Goal: Task Accomplishment & Management: Complete application form

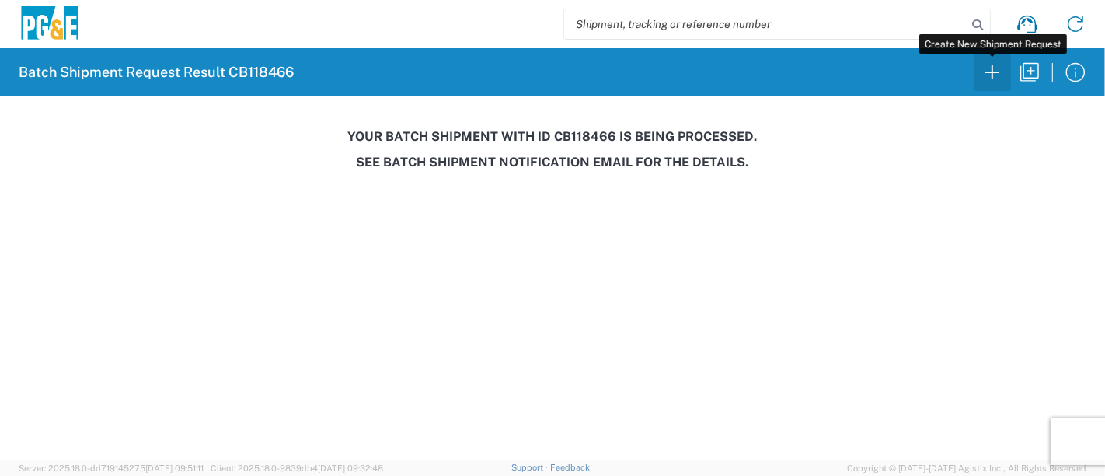
click at [995, 75] on icon "button" at bounding box center [992, 72] width 25 height 25
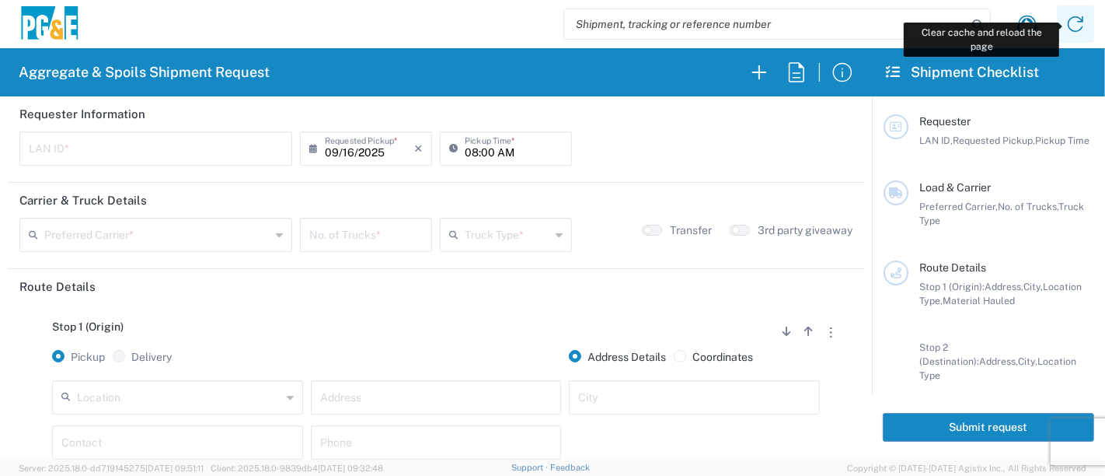
click at [1076, 21] on icon at bounding box center [1075, 24] width 25 height 25
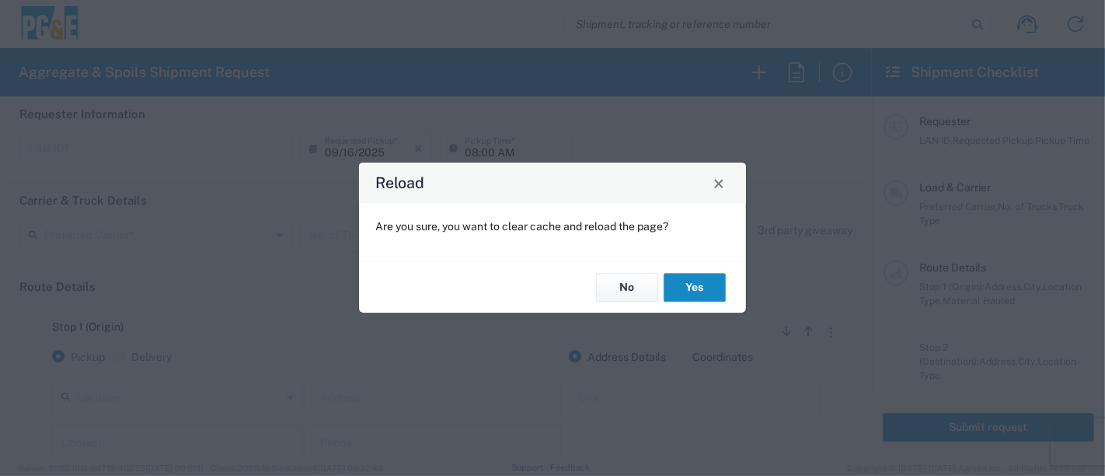
click at [683, 286] on button "Yes" at bounding box center [695, 287] width 62 height 29
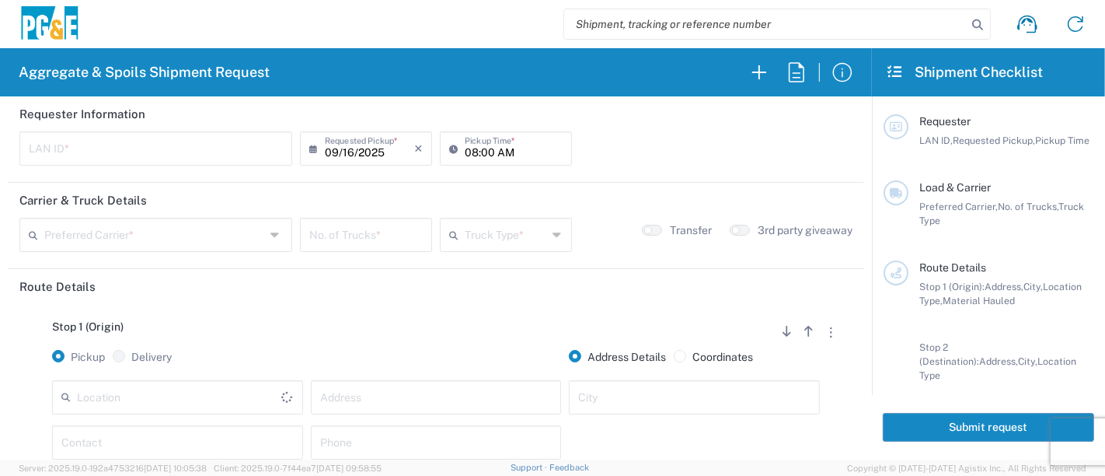
click at [82, 139] on input "text" at bounding box center [156, 147] width 254 height 27
type input "M8WP"
click at [465, 156] on input "08:00 AM" at bounding box center [514, 147] width 98 height 27
click at [483, 149] on input "08:00 AM" at bounding box center [514, 147] width 98 height 27
type input "08:30 AM"
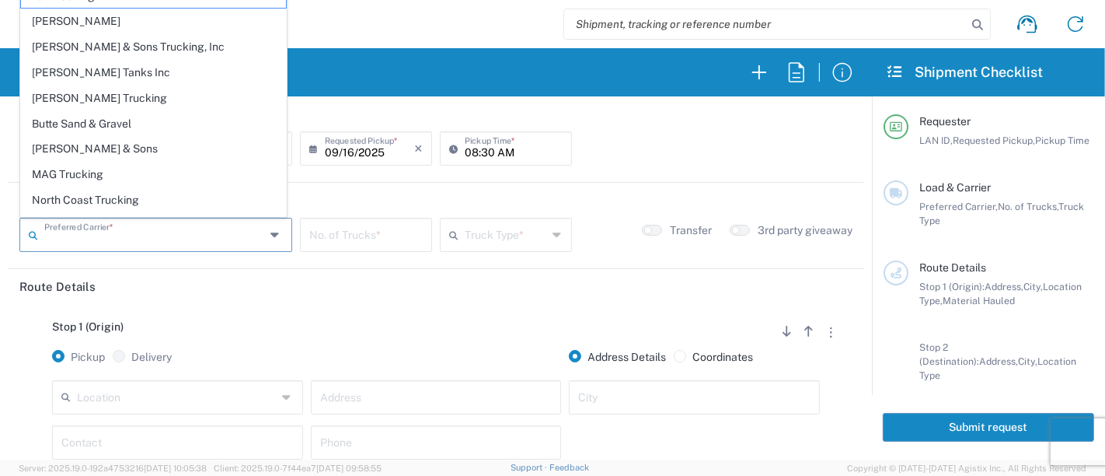
click at [134, 229] on input "text" at bounding box center [154, 233] width 221 height 27
click at [127, 203] on span "North Coast Trucking" at bounding box center [153, 200] width 265 height 24
type input "North Coast Trucking"
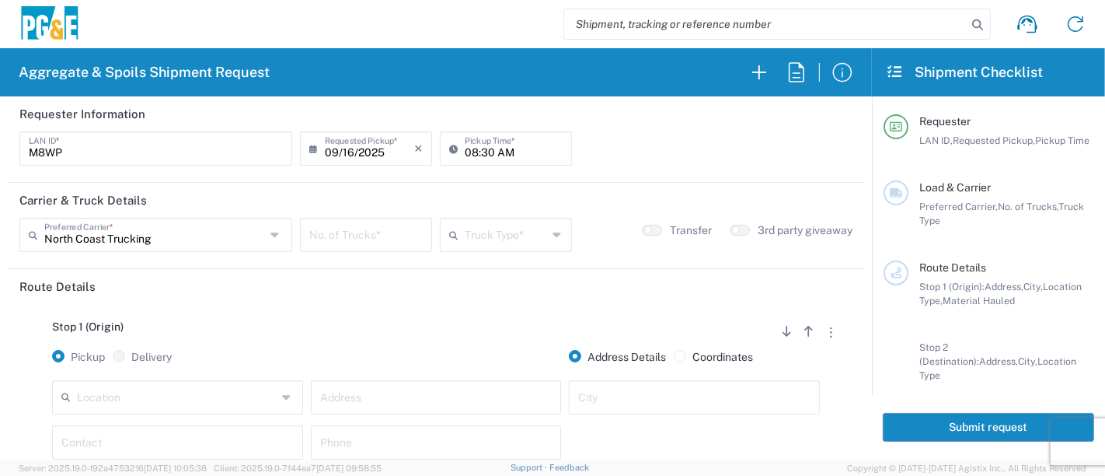
click at [407, 235] on input "number" at bounding box center [365, 233] width 113 height 27
type input "2"
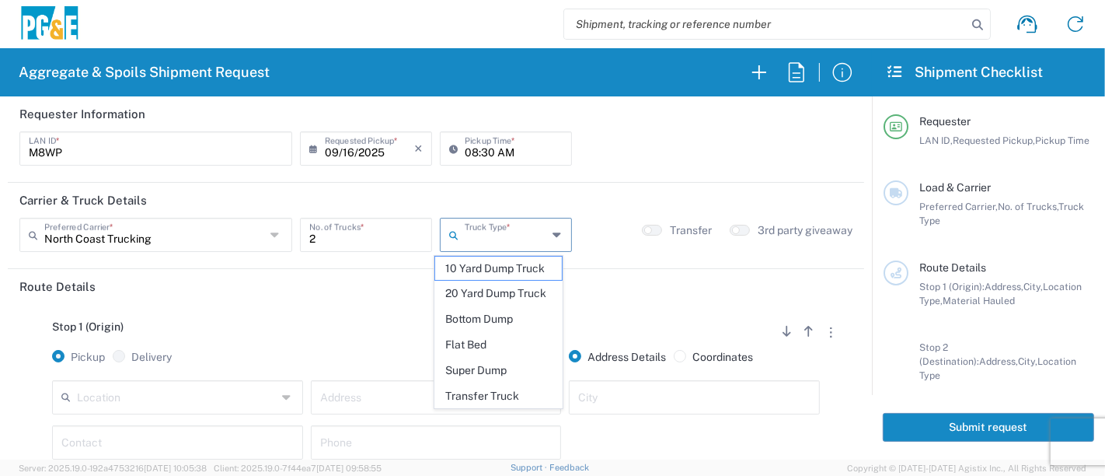
click at [493, 229] on input "text" at bounding box center [506, 233] width 83 height 27
click at [511, 373] on span "Super Dump" at bounding box center [498, 370] width 127 height 24
type input "Super Dump"
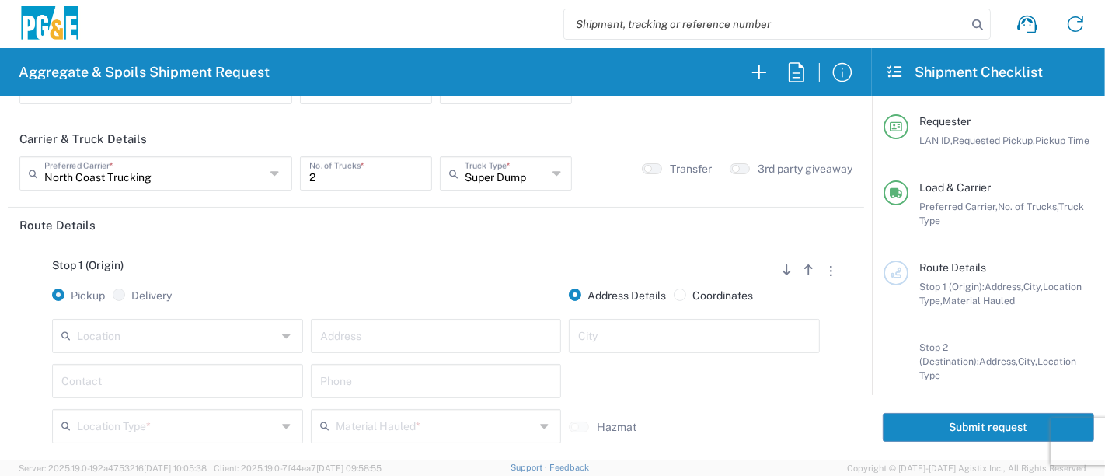
scroll to position [86, 0]
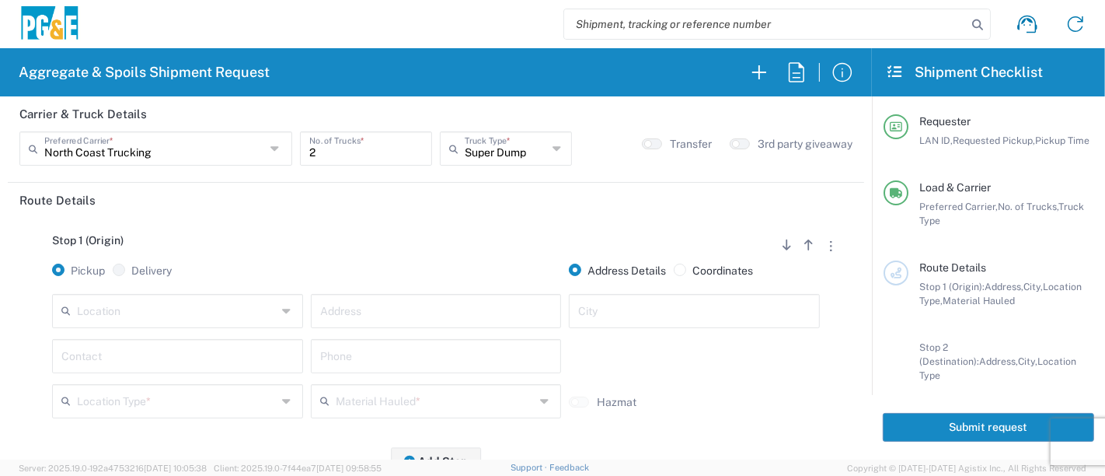
click at [361, 314] on input "text" at bounding box center [436, 309] width 232 height 27
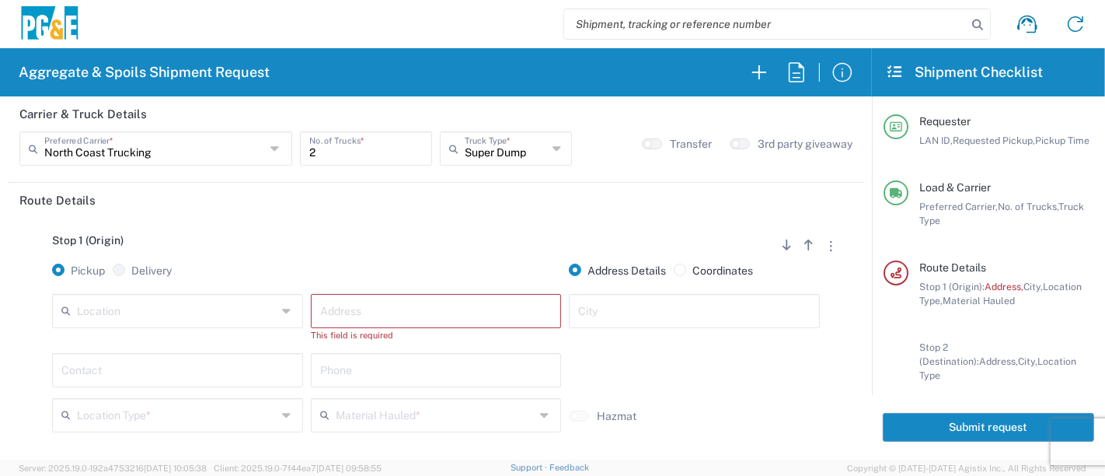
click at [537, 324] on div "Address" at bounding box center [436, 311] width 251 height 34
click at [533, 319] on input "text" at bounding box center [436, 309] width 232 height 27
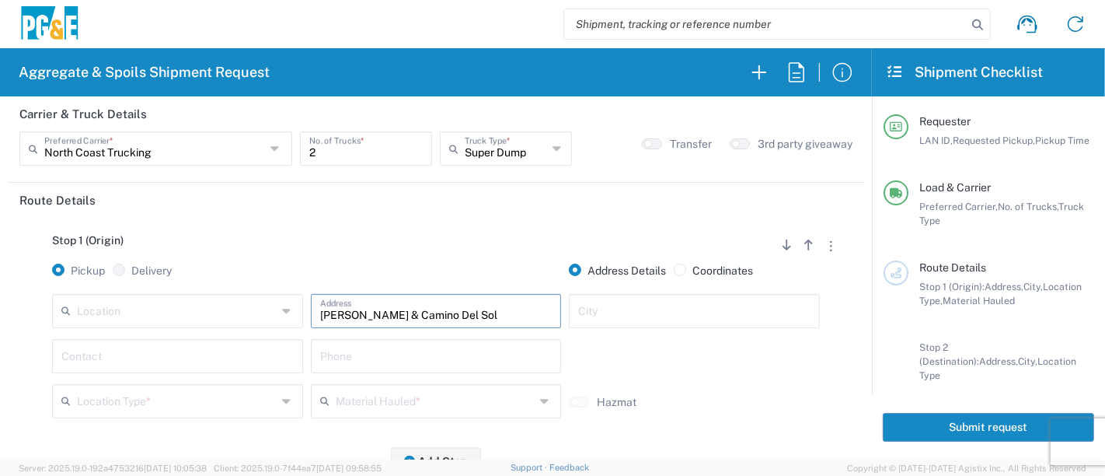
type input "Pacheco & Camino Del Sol"
type input "Bakersfield"
type input "Mike W"
click at [388, 365] on input "text" at bounding box center [436, 354] width 232 height 27
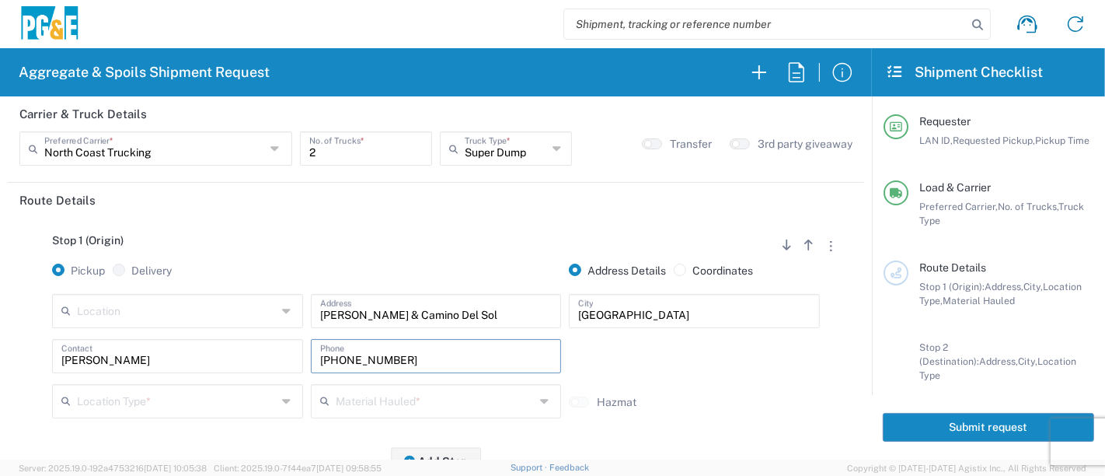
type input "661-749-6005"
click at [233, 398] on input "text" at bounding box center [177, 399] width 200 height 27
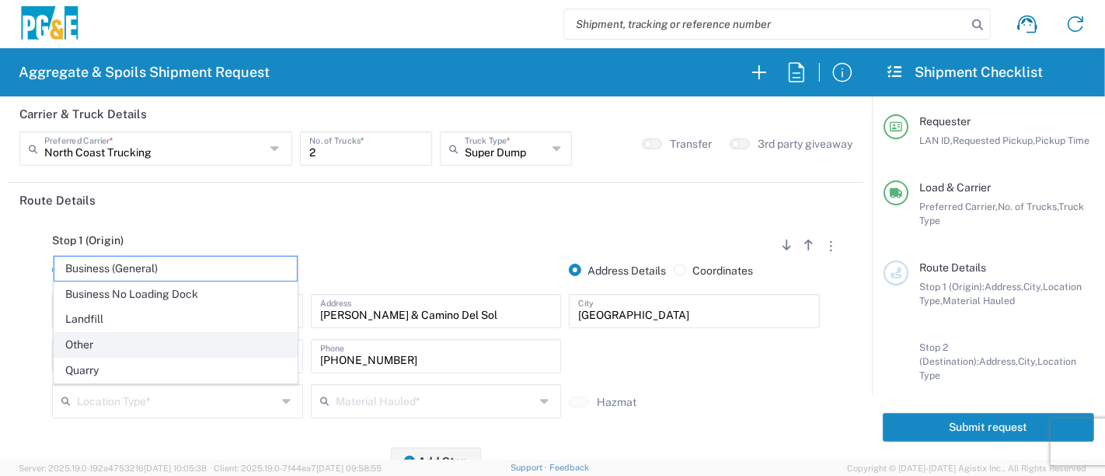
click at [131, 347] on span "Other" at bounding box center [175, 345] width 243 height 24
type input "Other"
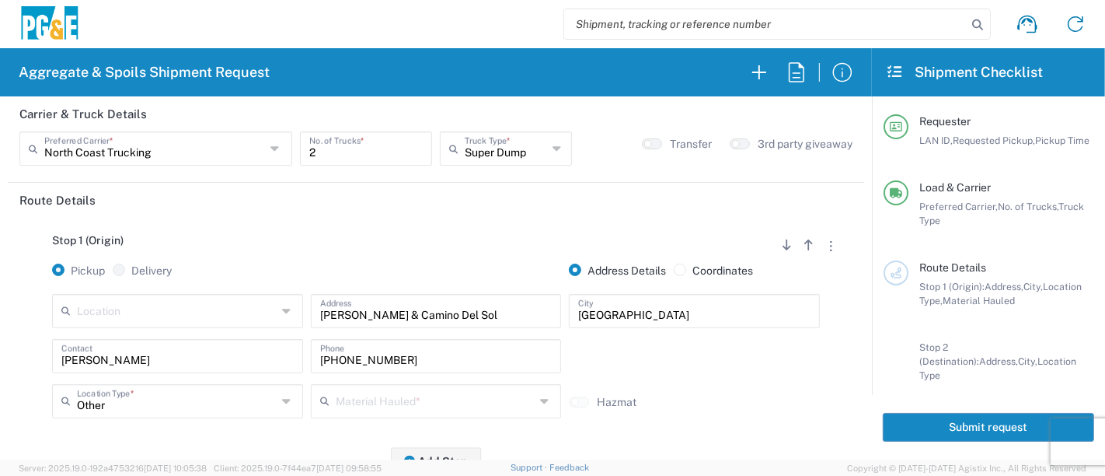
click at [383, 407] on input "text" at bounding box center [436, 399] width 200 height 27
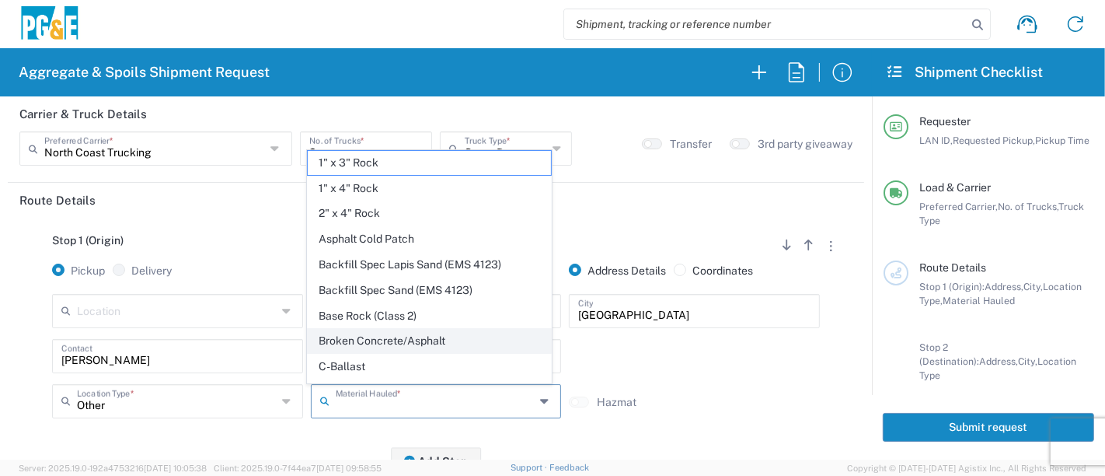
scroll to position [172, 0]
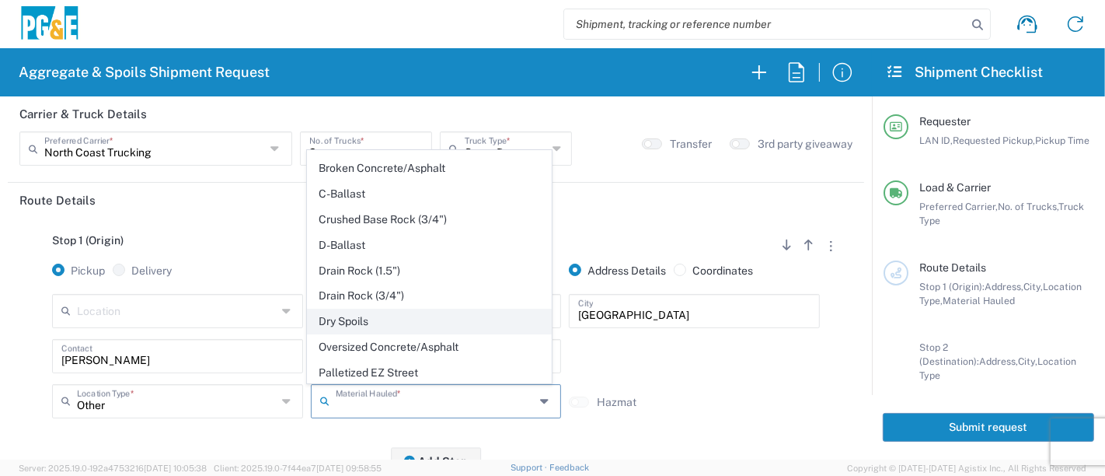
click at [376, 319] on span "Dry Spoils" at bounding box center [429, 321] width 243 height 24
type input "Dry Spoils"
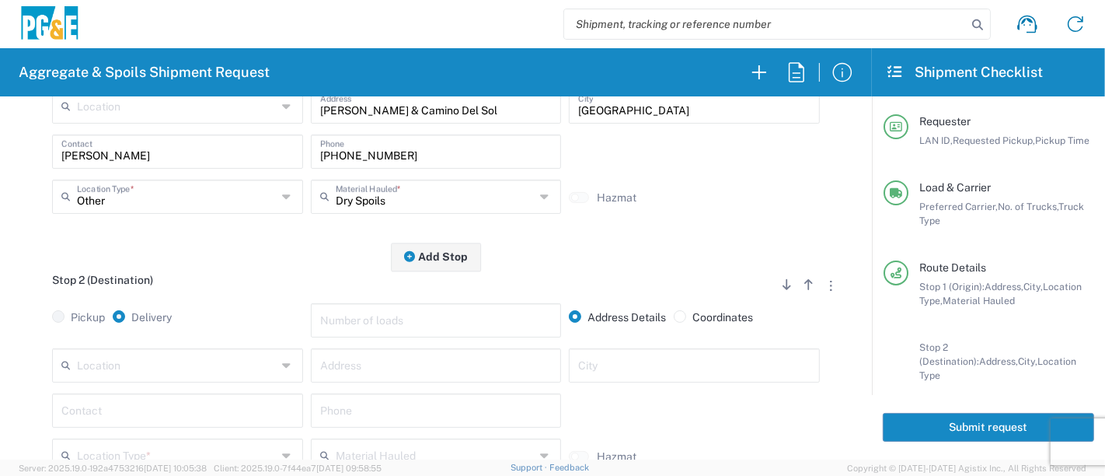
scroll to position [345, 0]
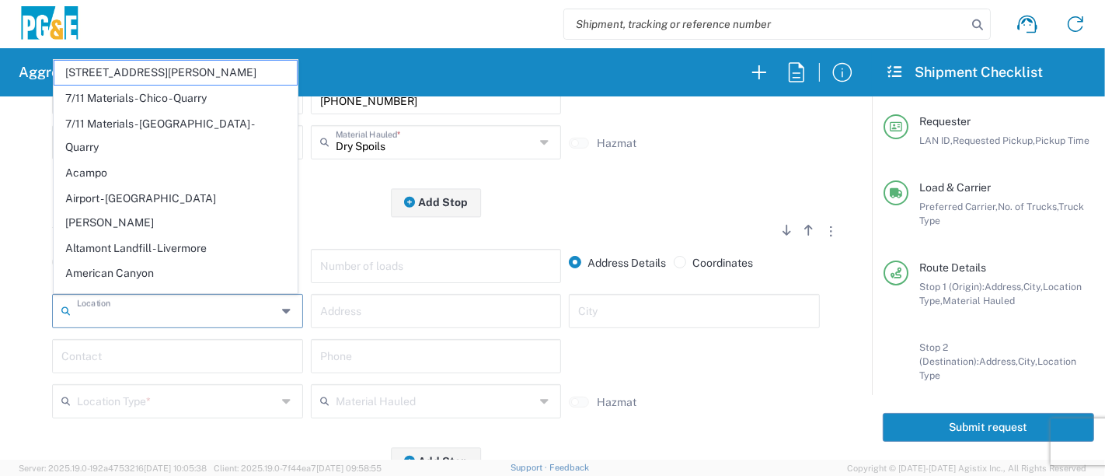
click at [196, 305] on input "text" at bounding box center [177, 309] width 200 height 27
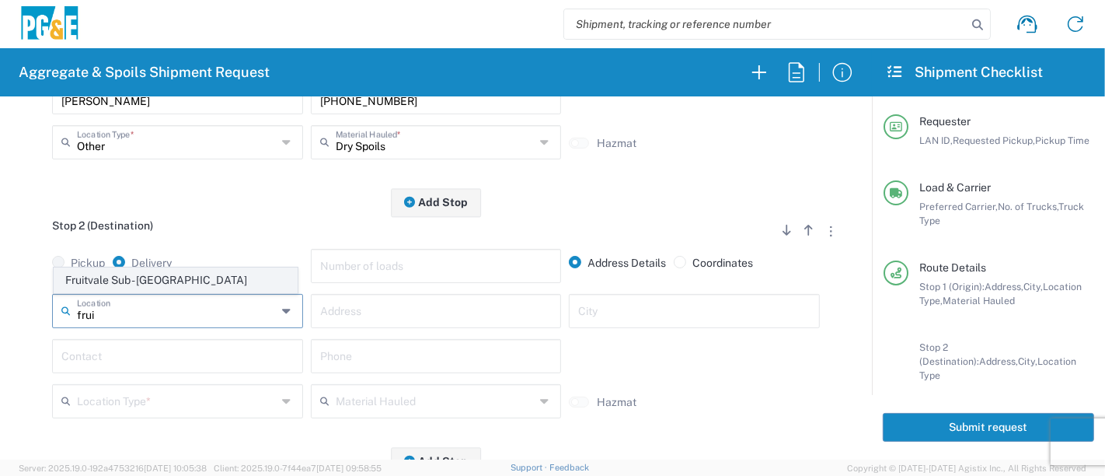
click at [201, 274] on span "Fruitvale Sub - [GEOGRAPHIC_DATA]" at bounding box center [175, 280] width 243 height 24
type input "Fruitvale Sub - [GEOGRAPHIC_DATA]"
type input "2401 Coffee Rd"
type input "Bakersfield"
type input "Business No Loading Dock"
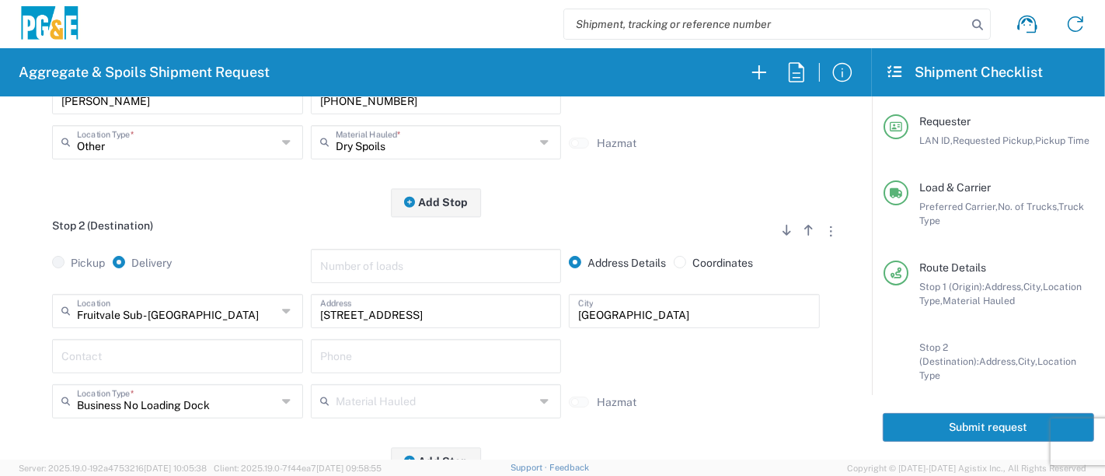
click at [179, 345] on input "text" at bounding box center [177, 354] width 232 height 27
type input "Mike W"
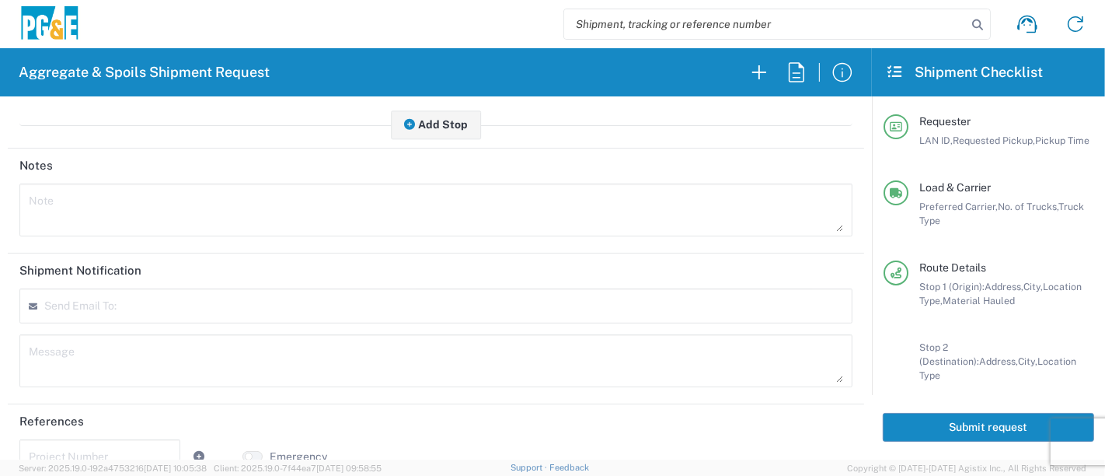
scroll to position [708, 0]
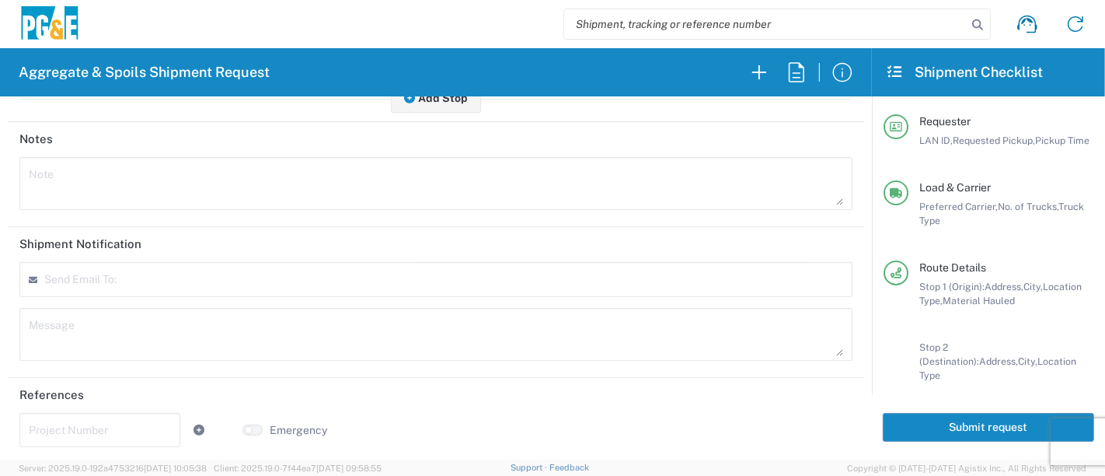
type input "661-749-6005"
click at [97, 427] on input "text" at bounding box center [100, 428] width 142 height 27
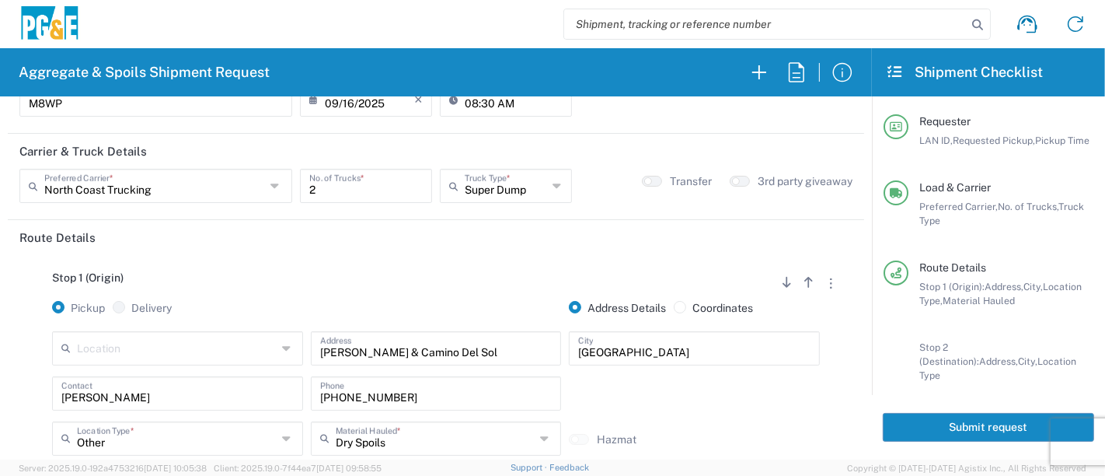
scroll to position [0, 0]
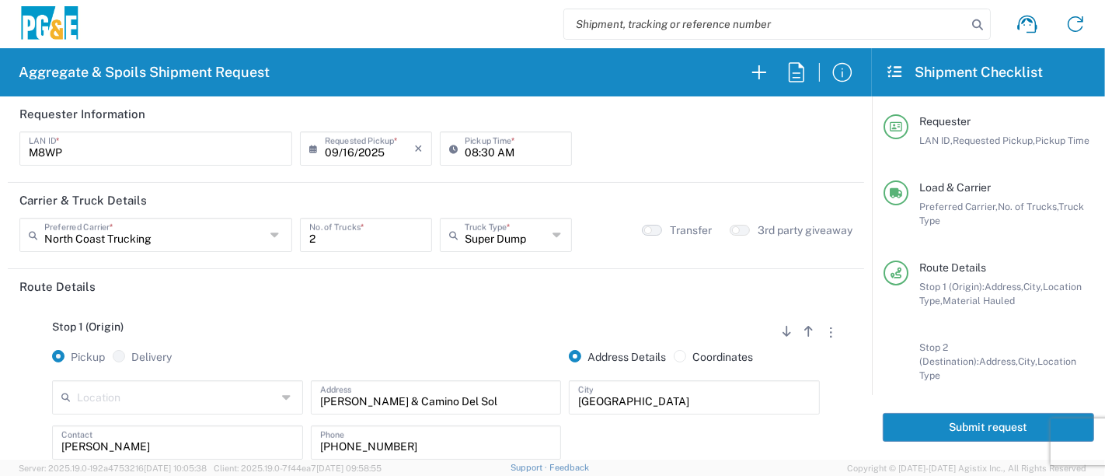
type input "35509376"
click at [644, 225] on button "button" at bounding box center [652, 230] width 20 height 11
click at [956, 420] on button "Submit request" at bounding box center [988, 427] width 211 height 29
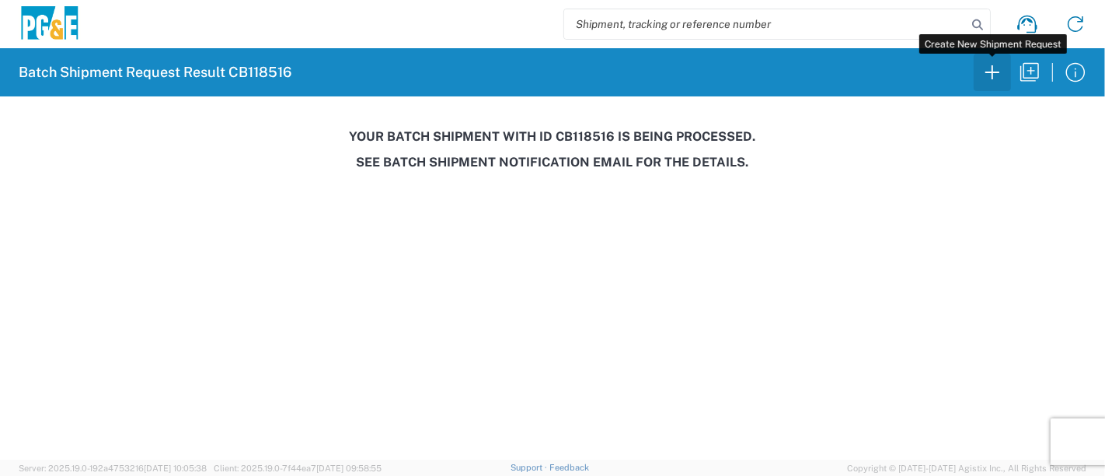
click at [982, 71] on icon "button" at bounding box center [992, 72] width 25 height 25
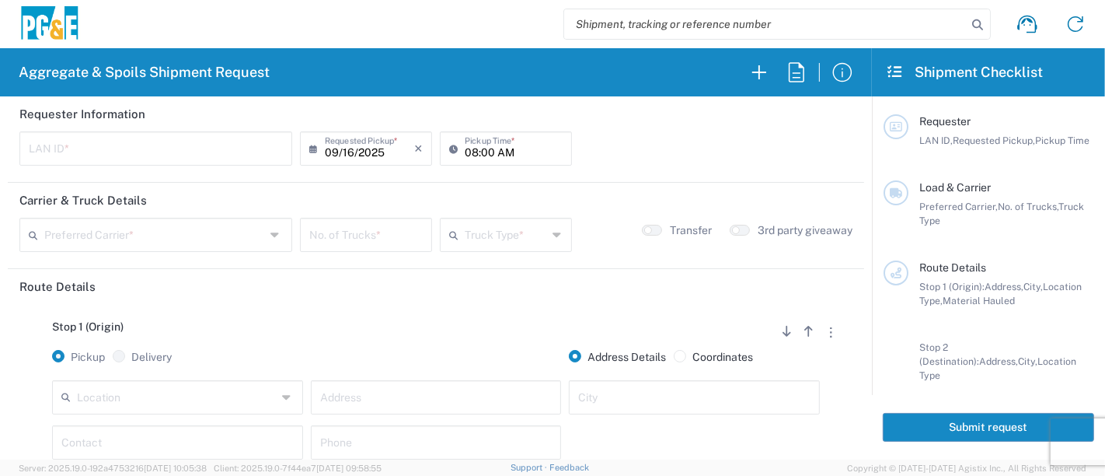
click at [202, 149] on input "text" at bounding box center [156, 147] width 254 height 27
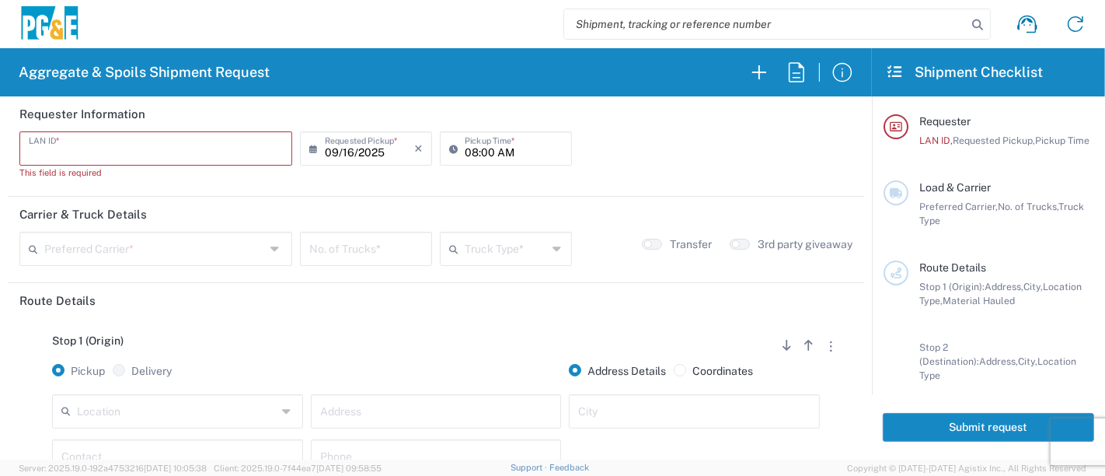
drag, startPoint x: 234, startPoint y: 142, endPoint x: 224, endPoint y: 145, distance: 10.6
click at [224, 145] on input "text" at bounding box center [156, 147] width 254 height 27
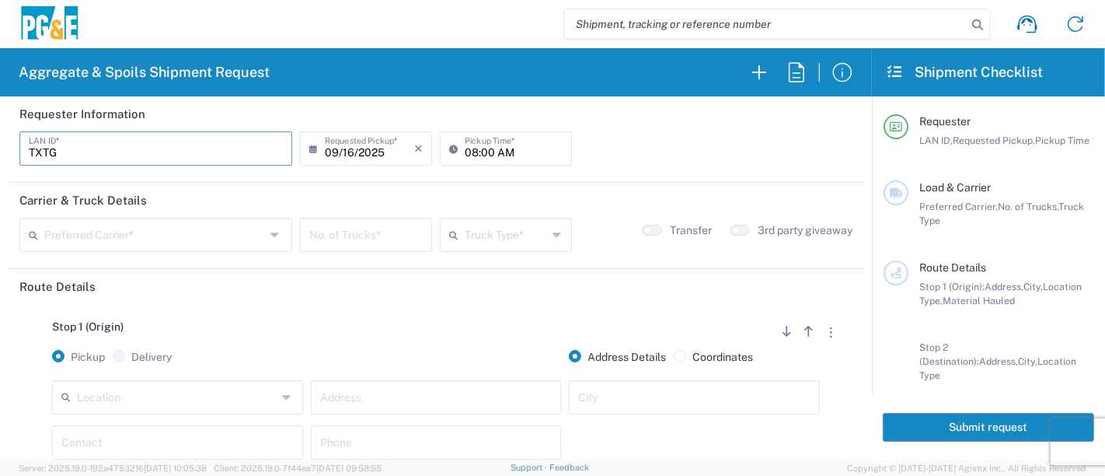
type input "TXTG"
click at [465, 156] on input "08:00 AM" at bounding box center [514, 147] width 98 height 27
type input "07:00 AM"
click at [162, 234] on input "text" at bounding box center [154, 233] width 221 height 27
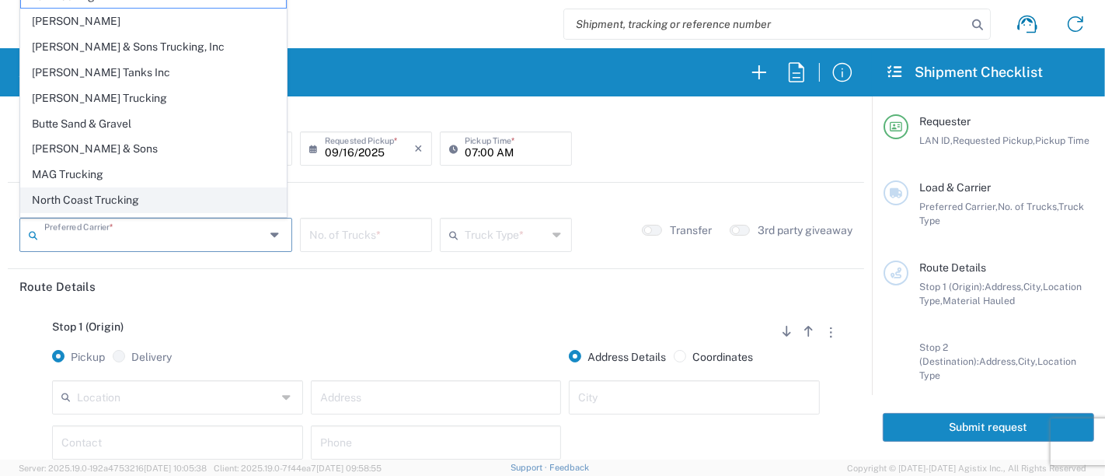
scroll to position [42, 0]
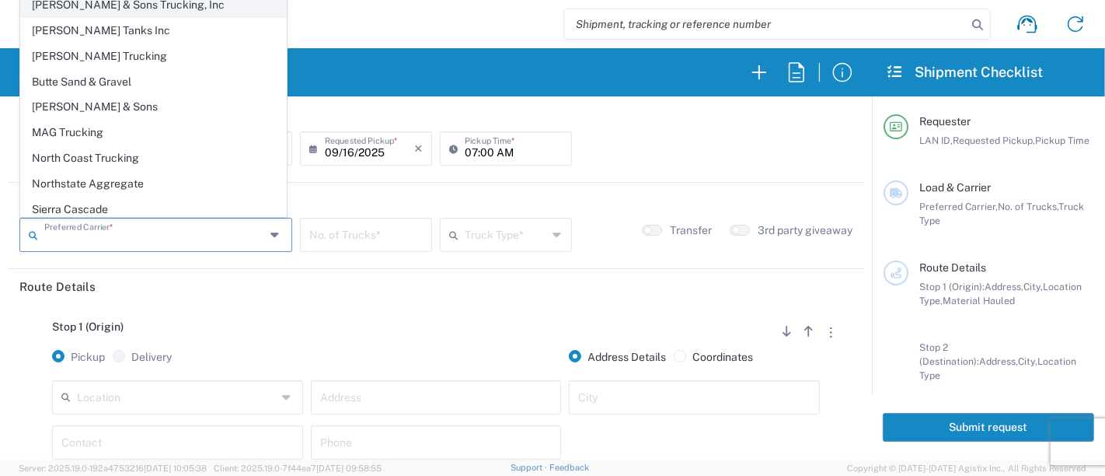
click at [118, 8] on span "[PERSON_NAME] & Sons Trucking, Inc" at bounding box center [153, 5] width 265 height 24
type input "[PERSON_NAME] & Sons Trucking, Inc"
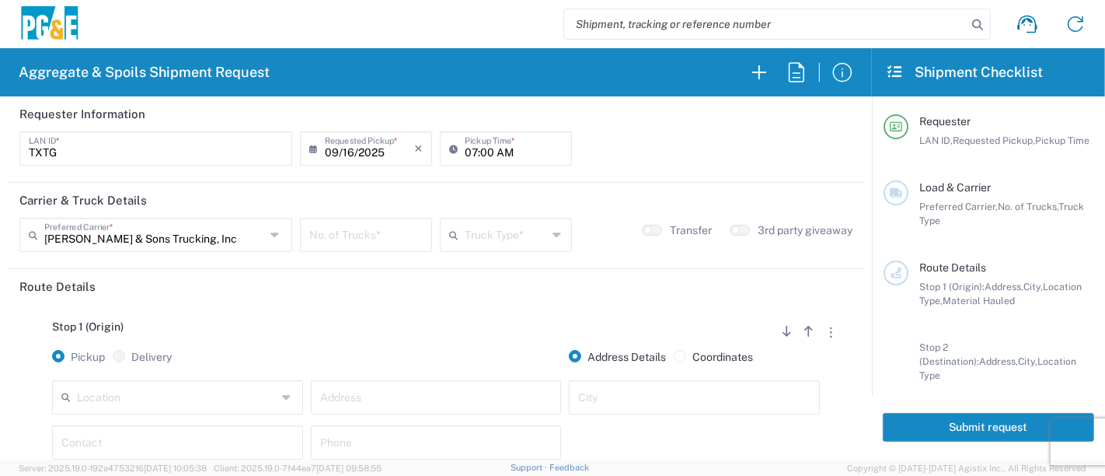
click at [392, 232] on input "number" at bounding box center [365, 233] width 113 height 27
type input "2"
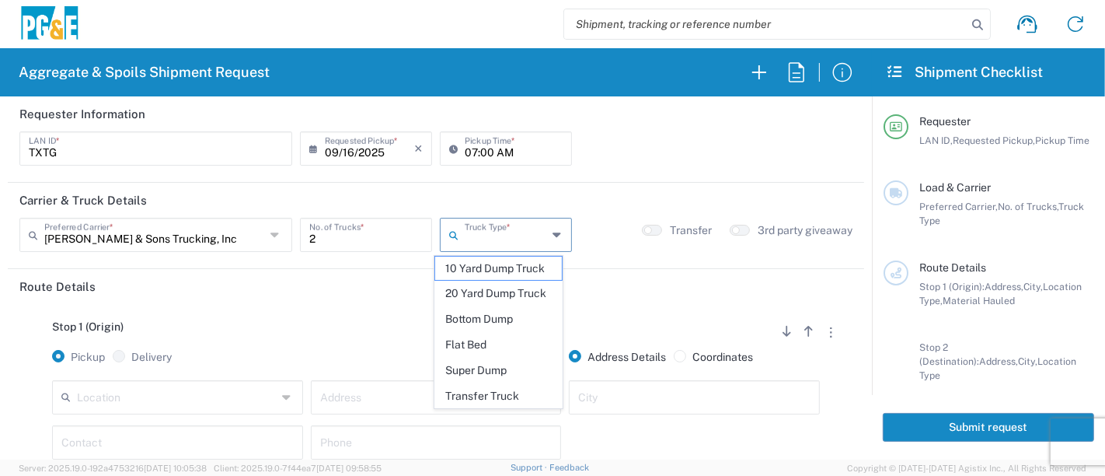
click at [497, 232] on input "text" at bounding box center [506, 233] width 83 height 27
click at [497, 287] on span "20 Yard Dump Truck" at bounding box center [498, 293] width 127 height 24
type input "20 Yard Dump Truck"
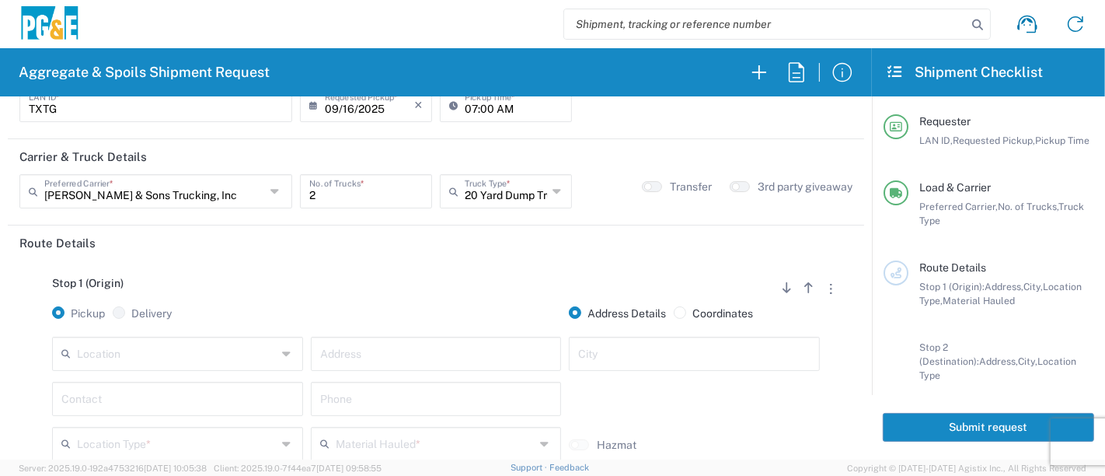
scroll to position [86, 0]
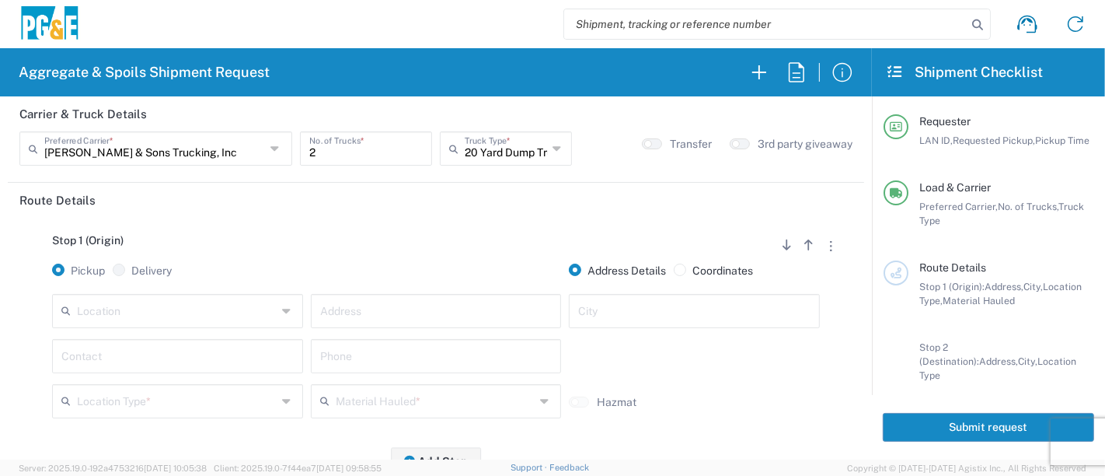
click at [162, 312] on input "text" at bounding box center [177, 309] width 200 height 27
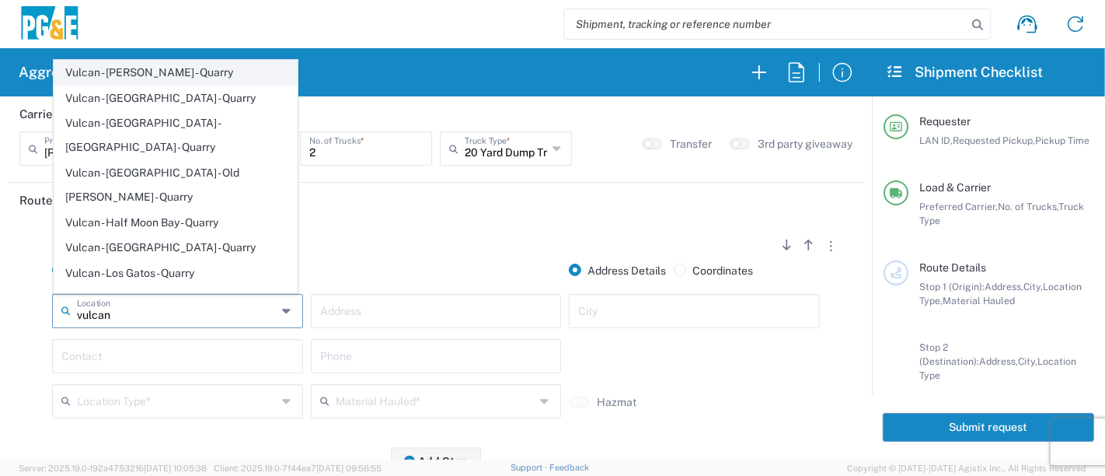
click at [121, 70] on span "Vulcan - [PERSON_NAME] - Quarry" at bounding box center [175, 73] width 243 height 24
type input "Vulcan - [PERSON_NAME] - Quarry"
type input "2701 CA-104"
type input "Ione"
type input "Quarry"
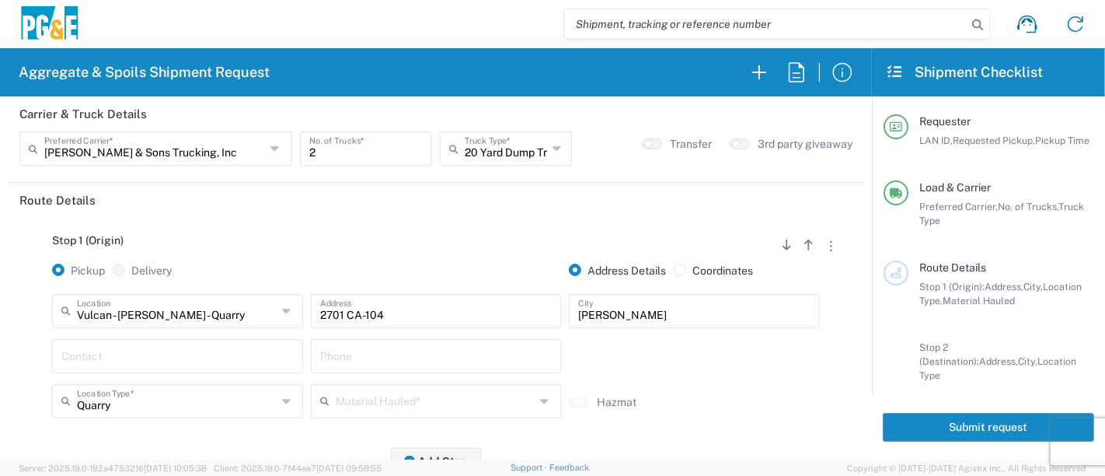
click at [221, 356] on input "text" at bounding box center [177, 354] width 232 height 27
type input "Troy"
type input "916-206-4307"
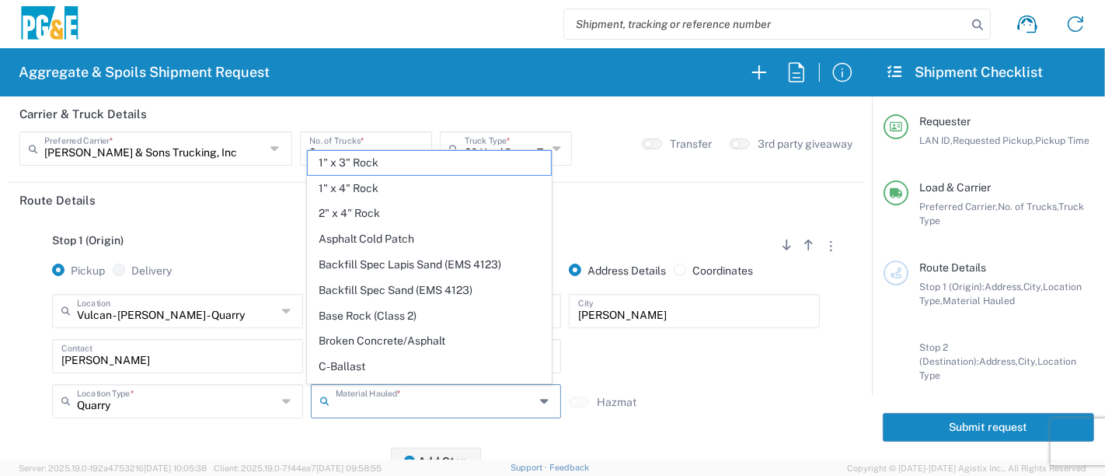
click at [496, 403] on input "text" at bounding box center [436, 399] width 200 height 27
click at [376, 308] on span "Base Rock (Class 2)" at bounding box center [429, 316] width 243 height 24
type input "Base Rock (Class 2)"
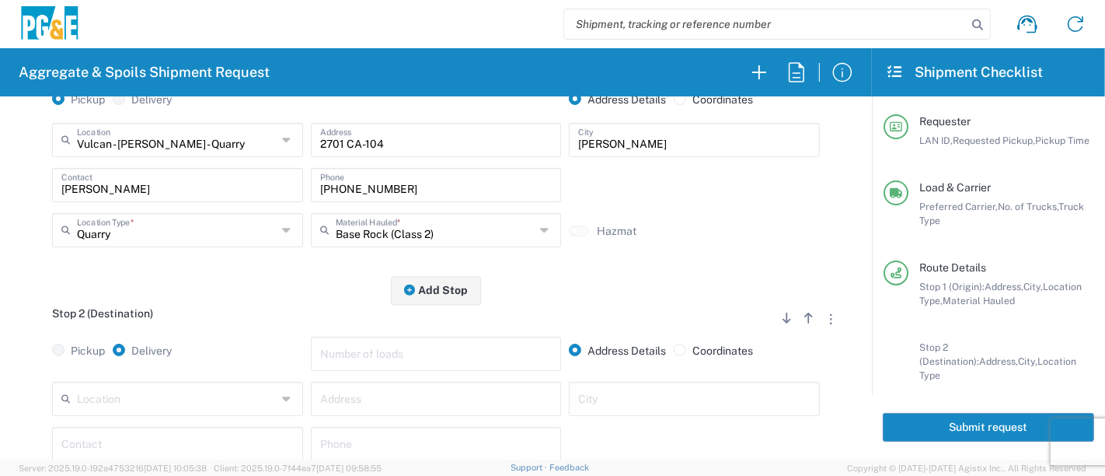
scroll to position [259, 0]
click at [362, 393] on input "text" at bounding box center [436, 395] width 232 height 27
type input "25400 CA-88"
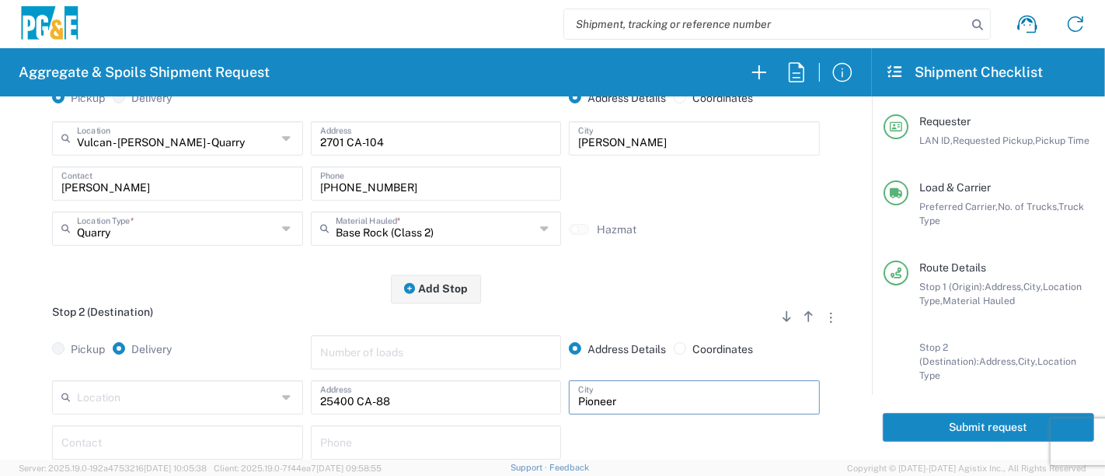
type input "Pioneer"
type input "Troy"
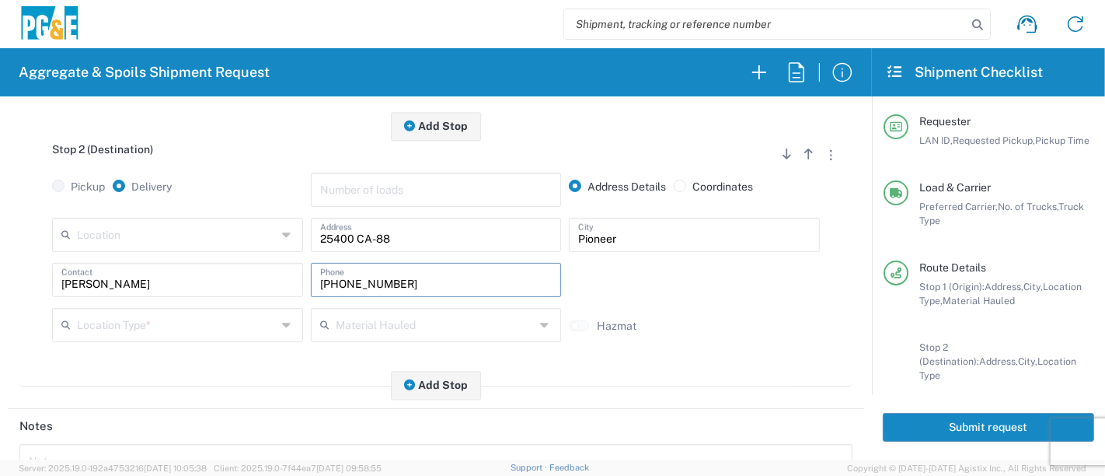
scroll to position [431, 0]
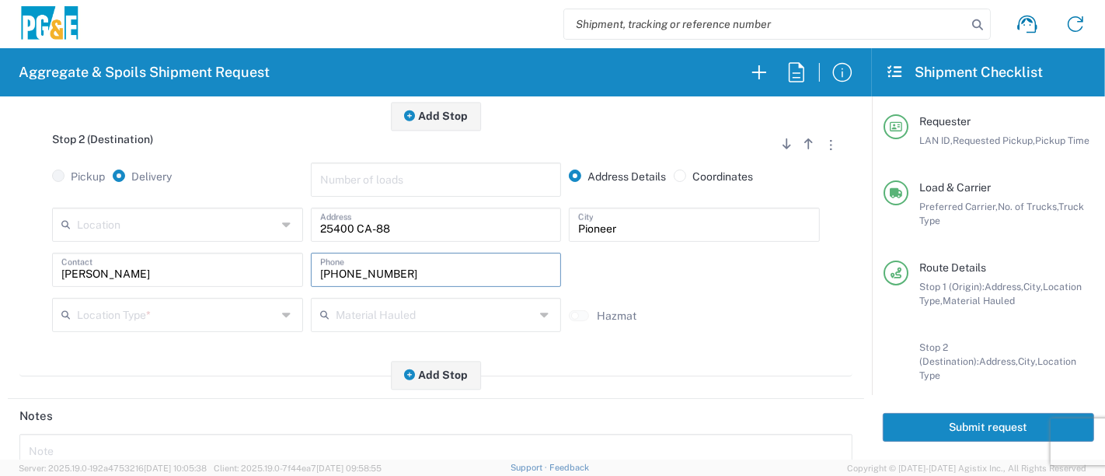
type input "916-206-4307"
click at [268, 312] on input "text" at bounding box center [177, 313] width 200 height 27
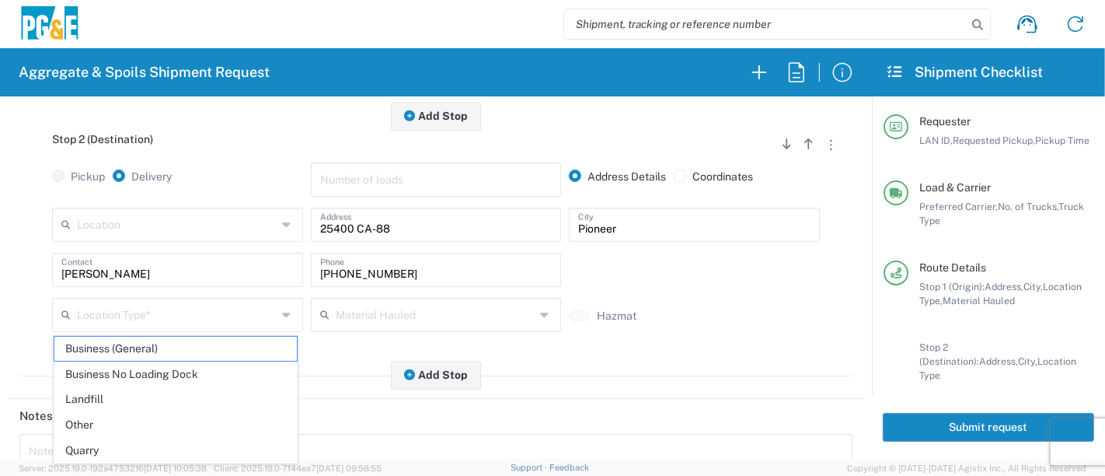
click at [164, 427] on span "Other" at bounding box center [175, 425] width 243 height 24
type input "Other"
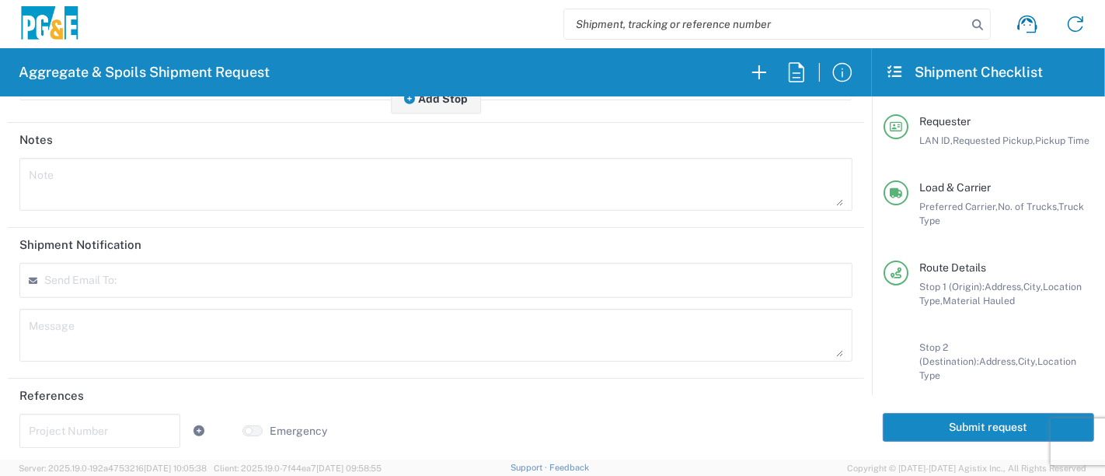
scroll to position [708, 0]
click at [155, 428] on input "text" at bounding box center [100, 428] width 142 height 27
click at [51, 419] on input "text" at bounding box center [100, 428] width 142 height 27
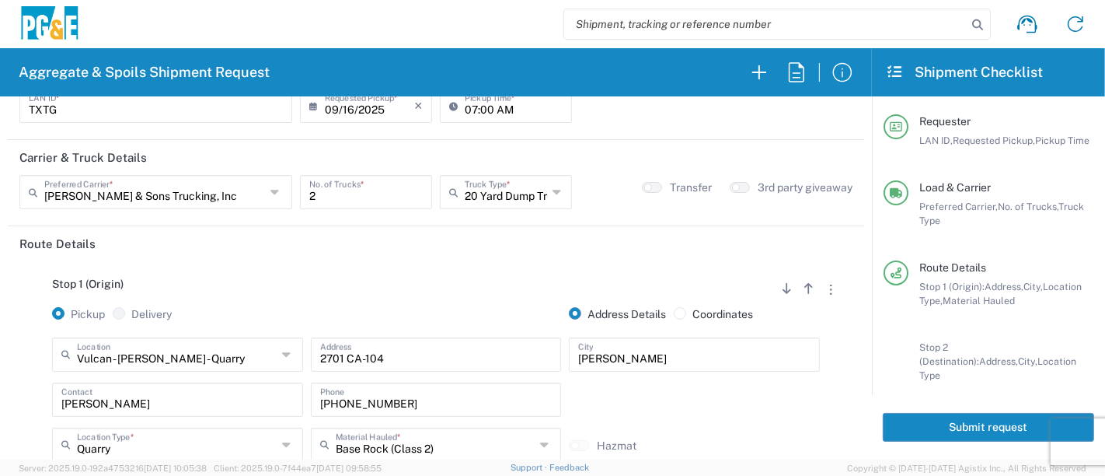
scroll to position [86, 0]
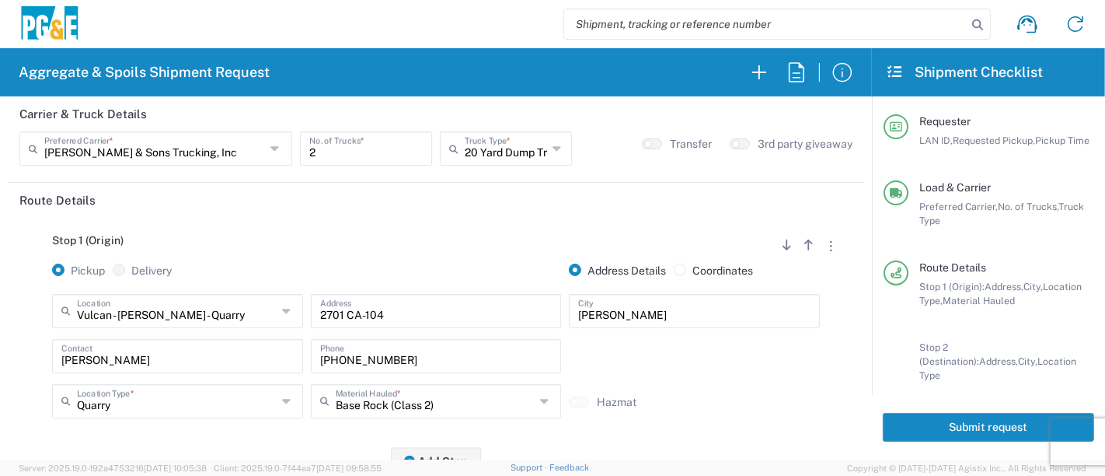
type input "35374059"
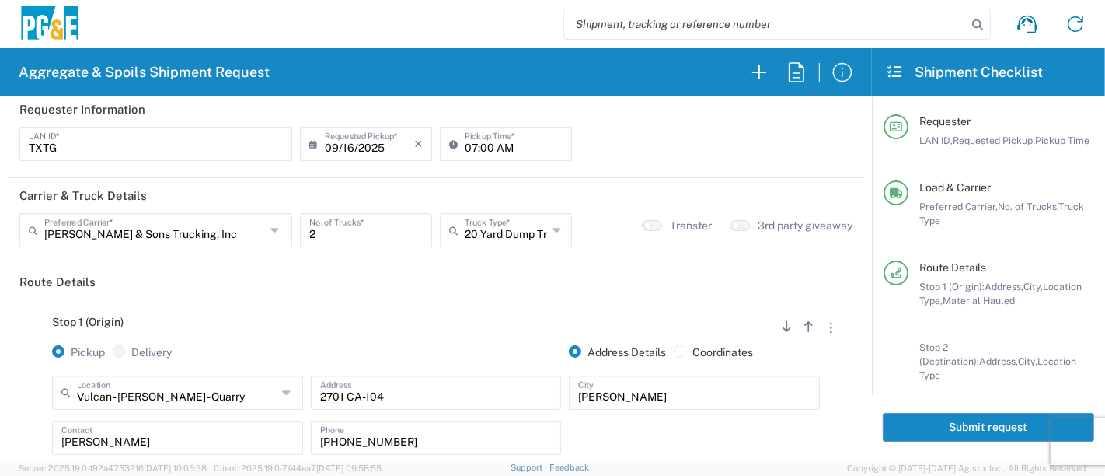
scroll to position [0, 0]
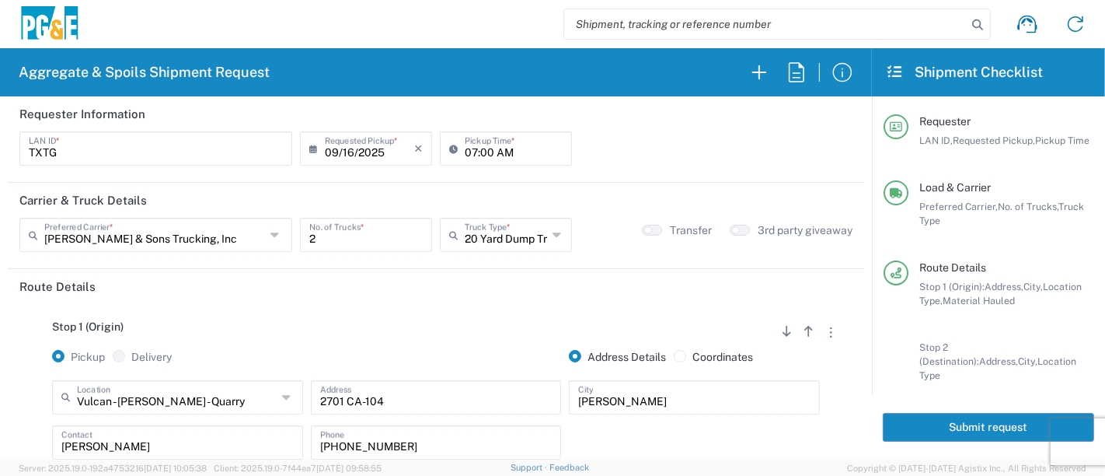
click at [891, 419] on button "Submit request" at bounding box center [988, 427] width 211 height 29
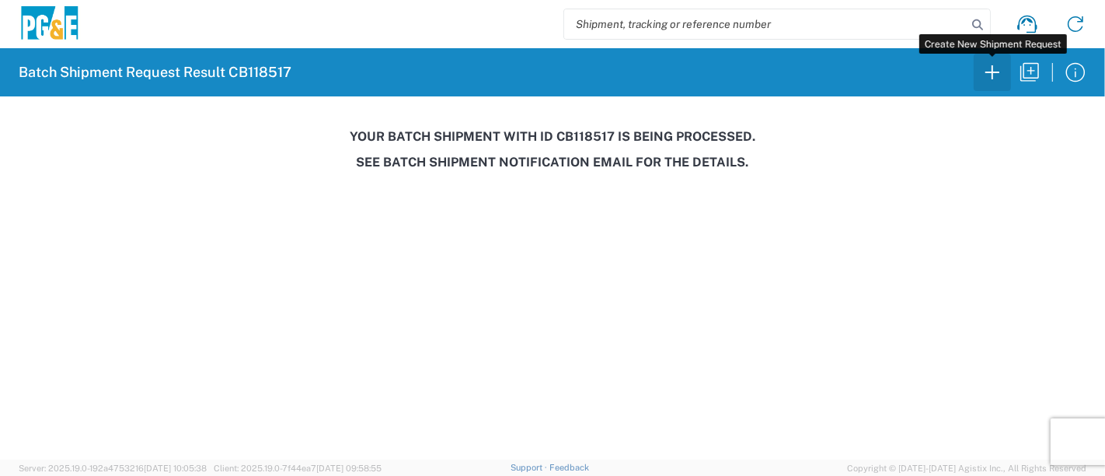
click at [998, 71] on icon "button" at bounding box center [992, 72] width 14 height 14
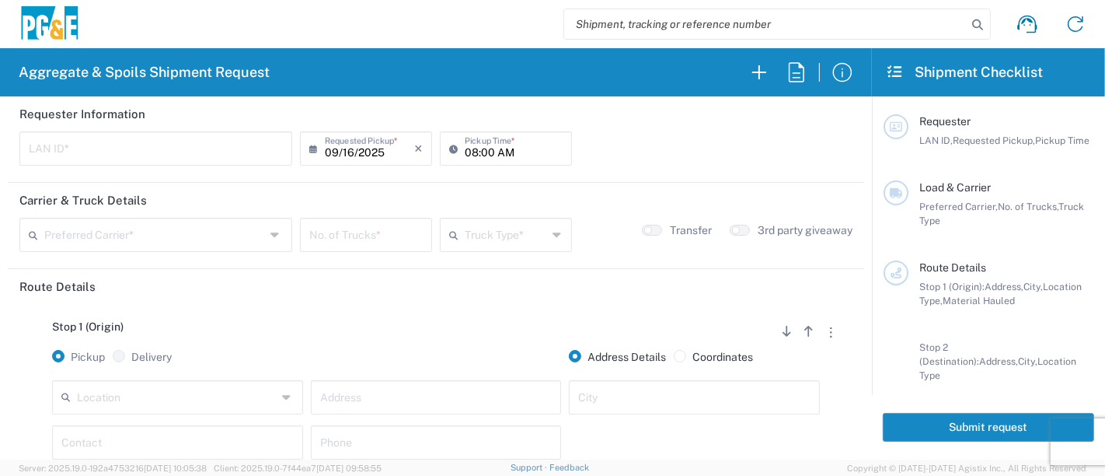
click at [140, 151] on input "text" at bounding box center [156, 147] width 254 height 27
type input "G1OC"
click at [465, 158] on input "08:00 AM" at bounding box center [514, 147] width 98 height 27
type input "06:15 AM"
click at [181, 232] on input "text" at bounding box center [154, 233] width 221 height 27
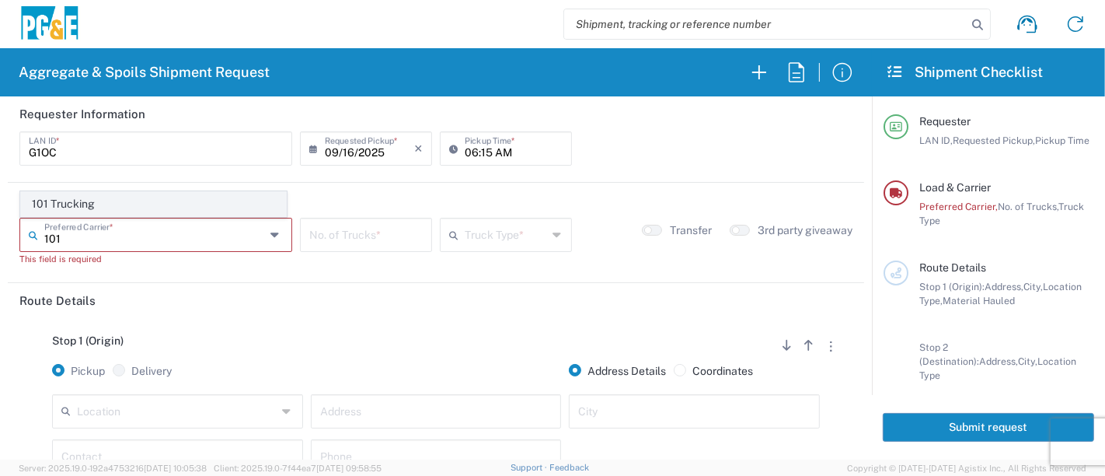
click at [97, 206] on span "101 Trucking" at bounding box center [153, 204] width 265 height 24
type input "101 Trucking"
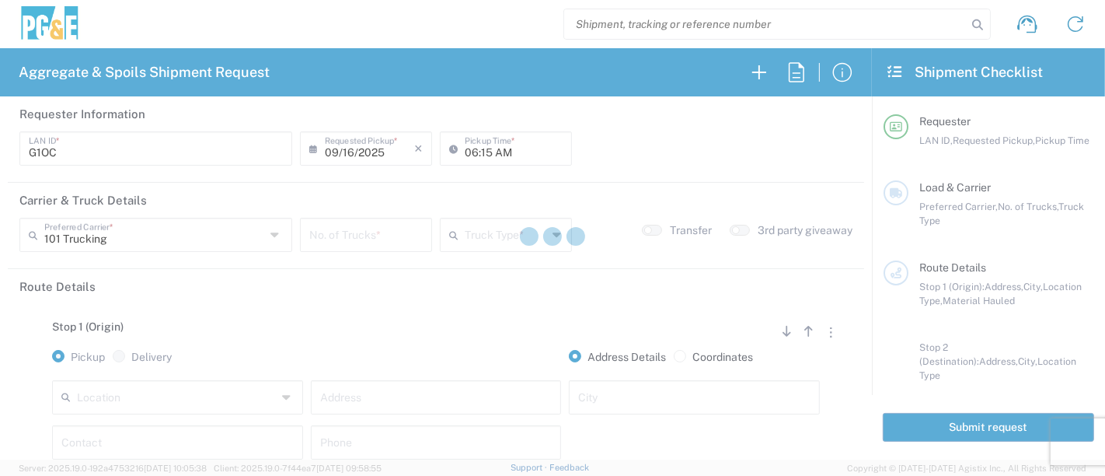
click at [397, 239] on div at bounding box center [552, 238] width 1105 height 476
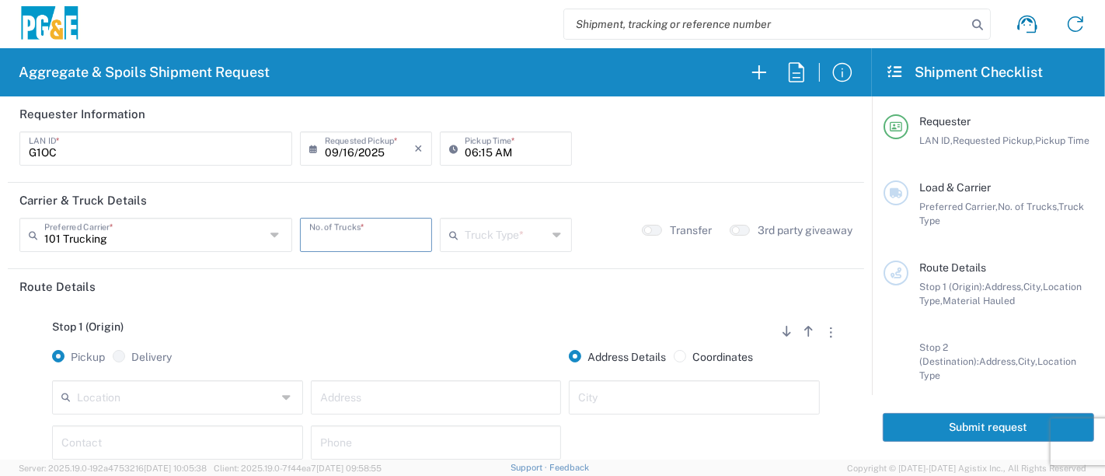
click at [397, 239] on input "number" at bounding box center [365, 233] width 113 height 27
type input "5"
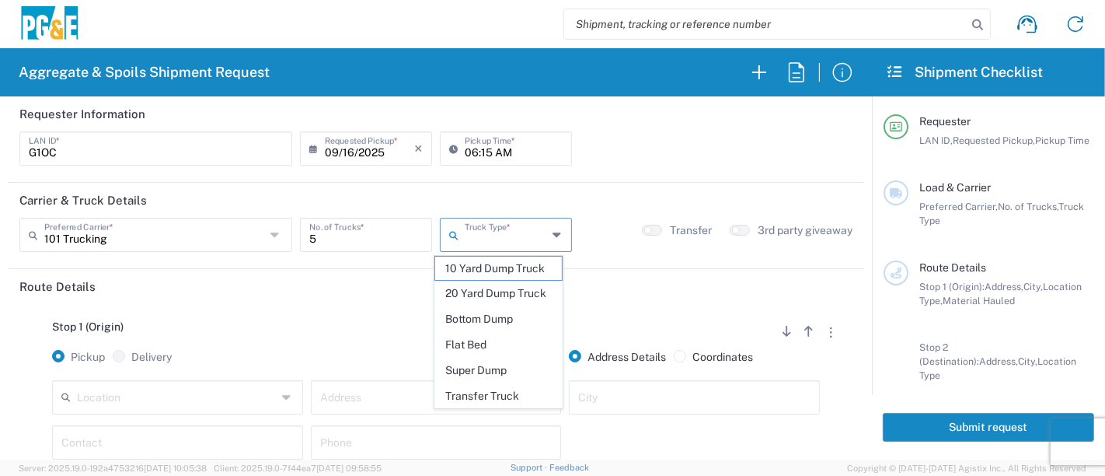
click at [468, 237] on input "text" at bounding box center [506, 233] width 83 height 27
click at [472, 371] on span "Super Dump" at bounding box center [498, 370] width 127 height 24
type input "Super Dump"
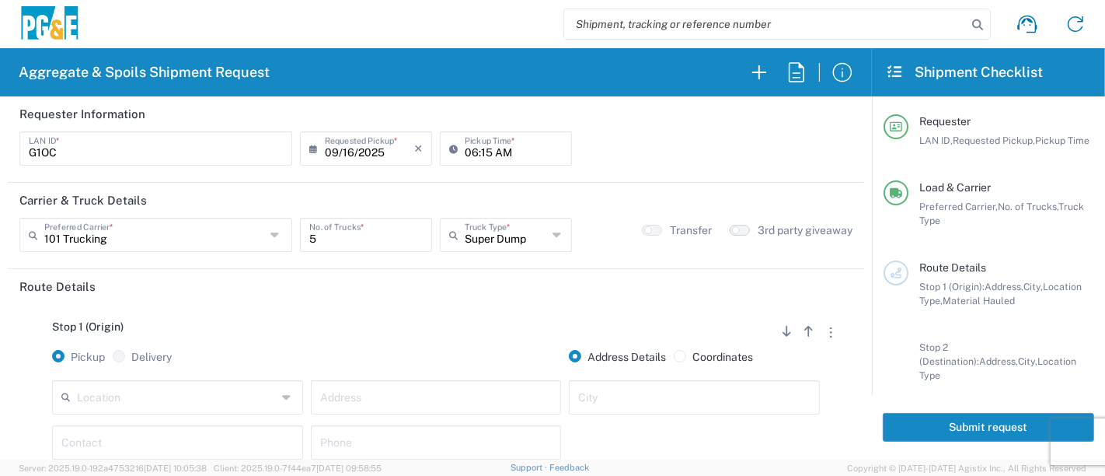
click at [730, 225] on button "button" at bounding box center [740, 230] width 20 height 11
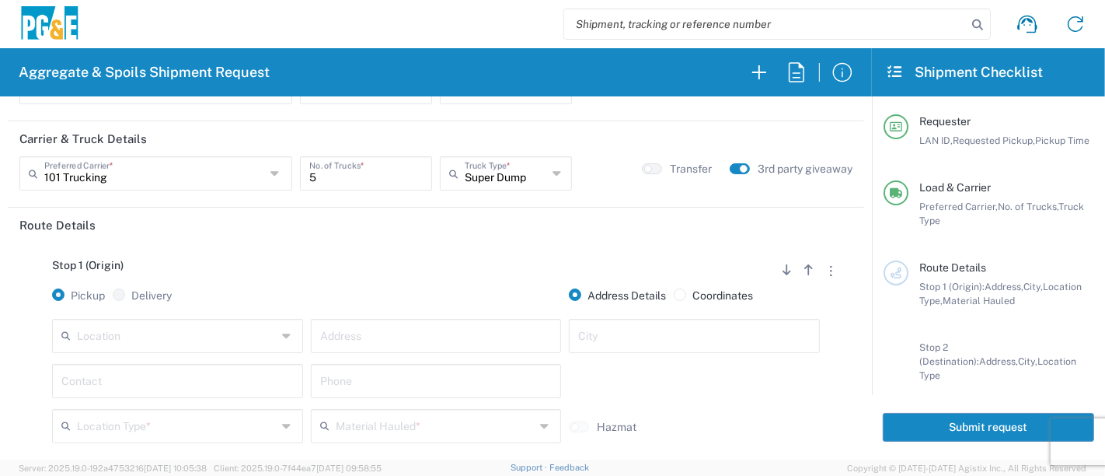
scroll to position [172, 0]
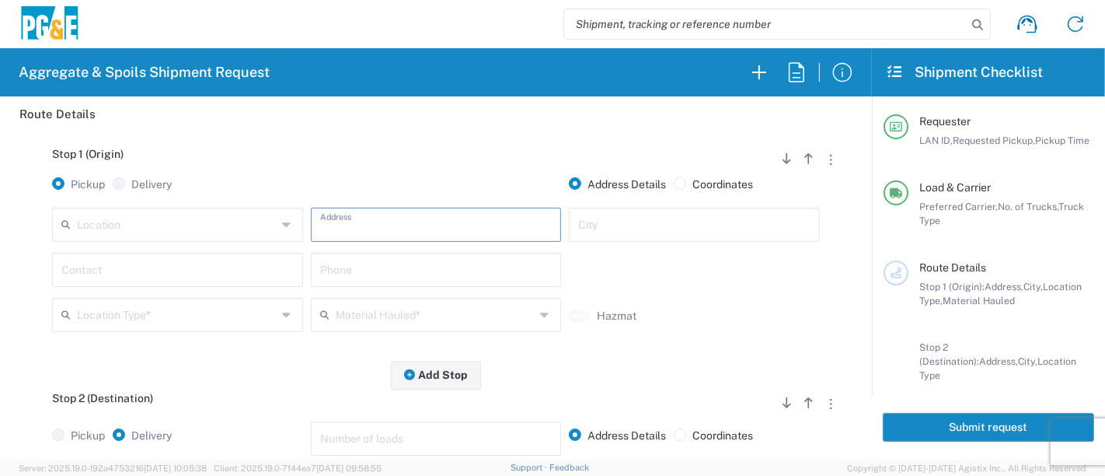
click at [371, 227] on input "text" at bounding box center [436, 223] width 232 height 27
click at [106, 229] on input "text" at bounding box center [177, 223] width 200 height 27
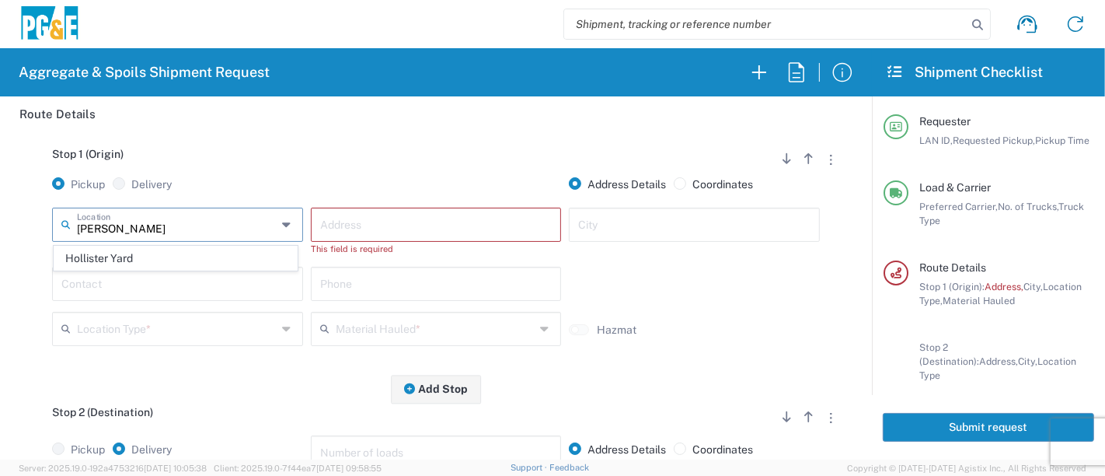
drag, startPoint x: 110, startPoint y: 253, endPoint x: 112, endPoint y: 260, distance: 7.9
click at [111, 253] on span "Hollister Yard" at bounding box center [175, 258] width 243 height 24
type input "Hollister Yard"
type input "900 Park Center Dr"
type input "Hollister"
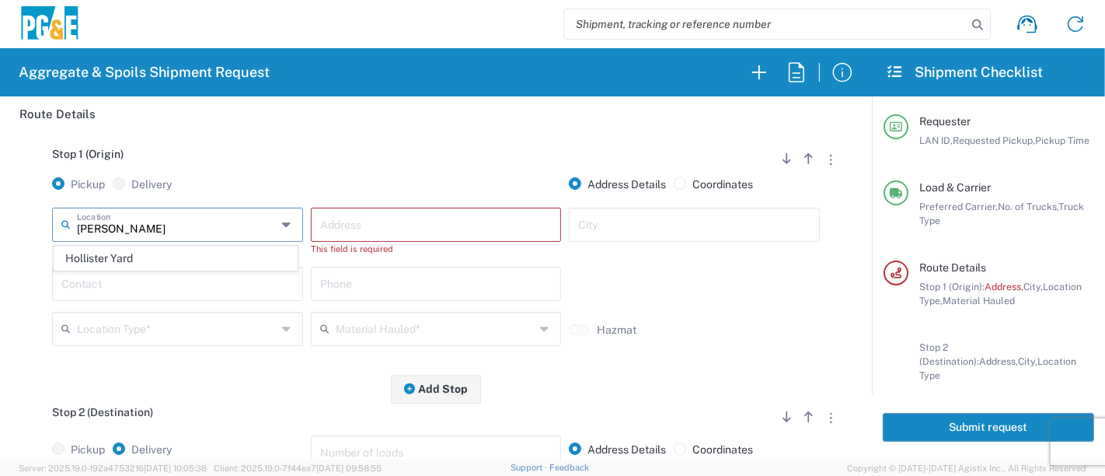
type input "Business No Loading Dock"
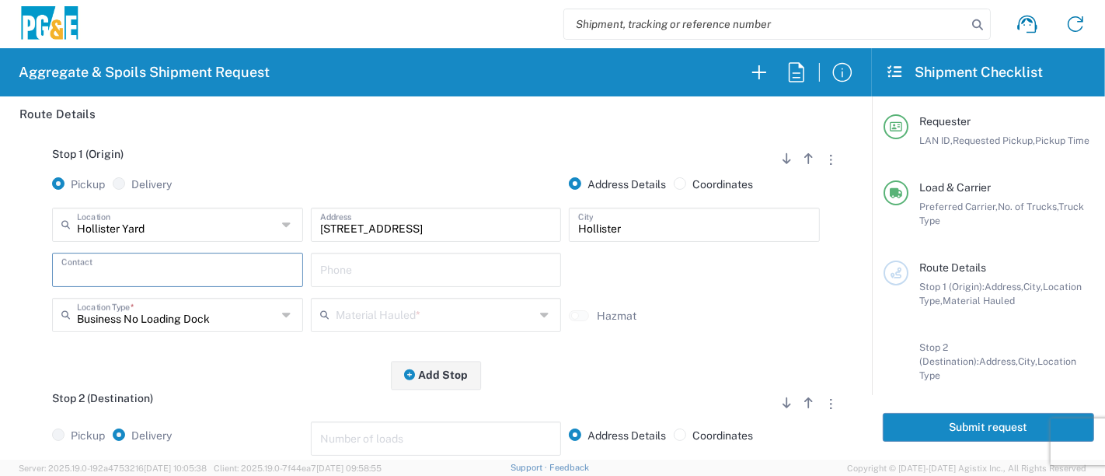
click at [110, 280] on input "text" at bounding box center [177, 268] width 232 height 27
click at [117, 305] on p "Tristen, 707-328-5387" at bounding box center [177, 307] width 231 height 19
type input "Tristen"
type input "707-328-5387"
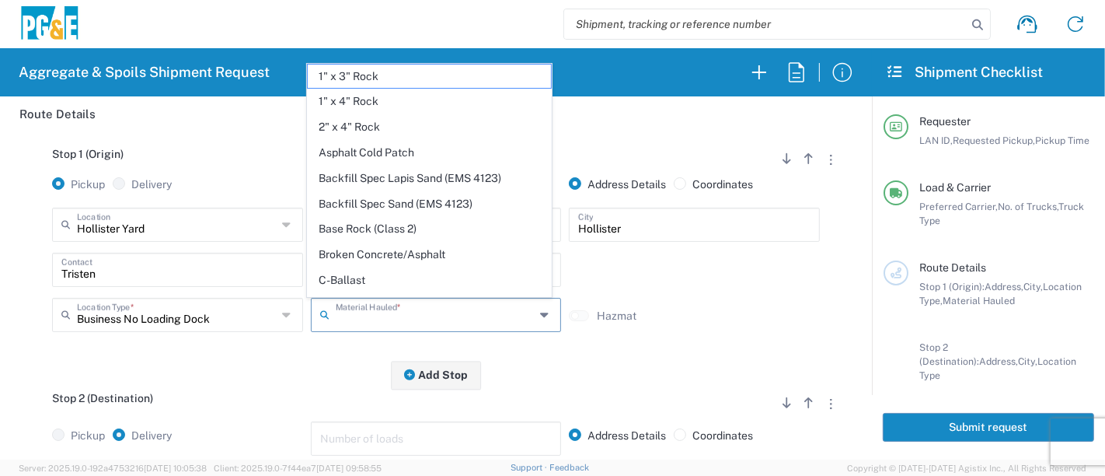
click at [352, 322] on input "text" at bounding box center [436, 313] width 200 height 27
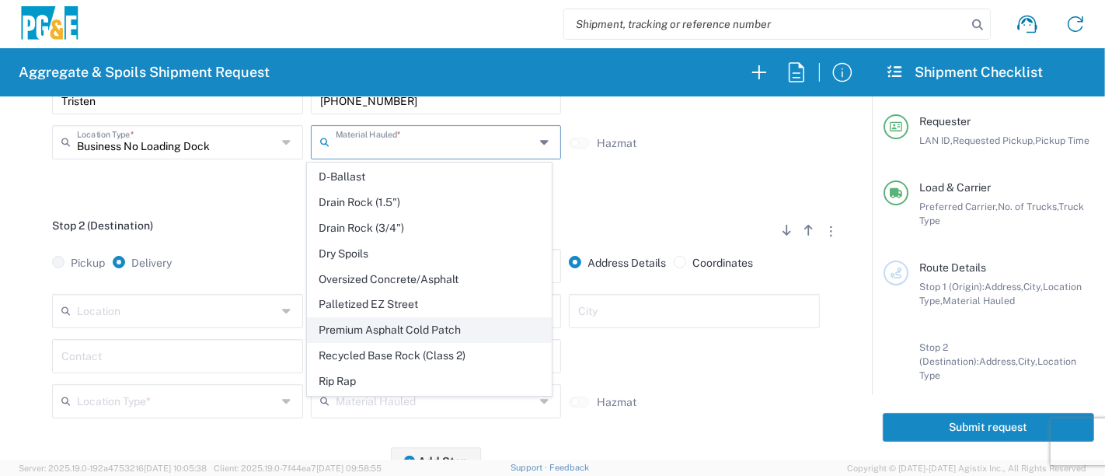
scroll to position [259, 0]
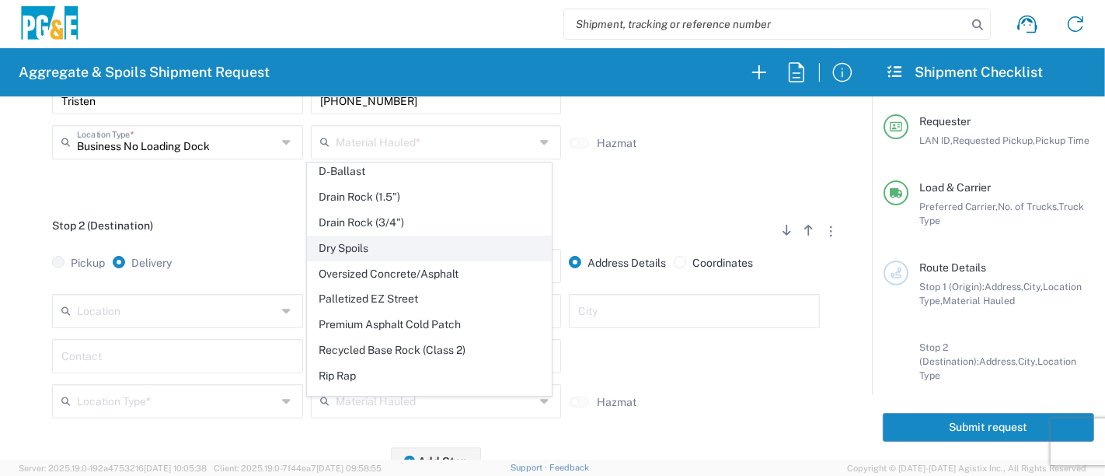
click at [389, 249] on span "Dry Spoils" at bounding box center [429, 248] width 243 height 24
type input "Dry Spoils"
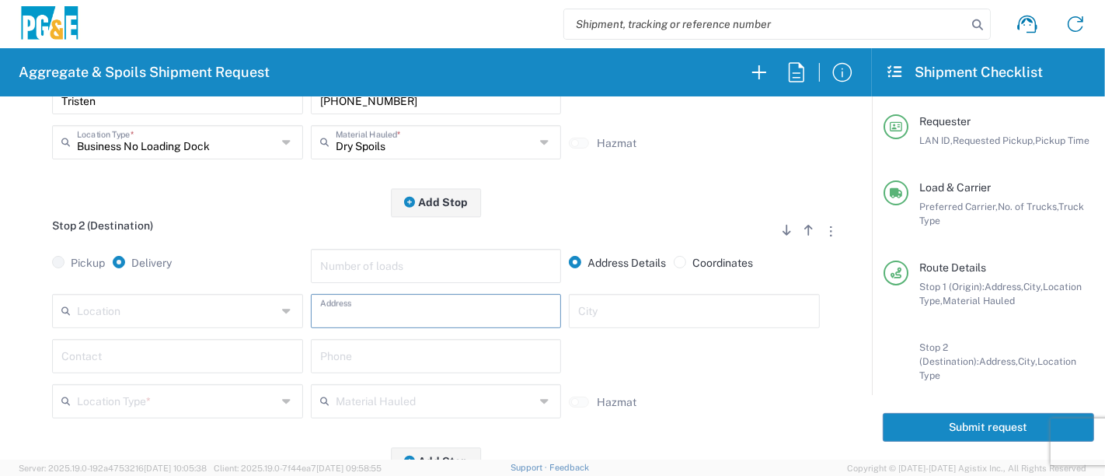
click at [362, 312] on input "text" at bounding box center [436, 309] width 232 height 27
click at [473, 312] on input "text" at bounding box center [436, 309] width 232 height 27
type input "9531 Panoche Rd"
type input "Paicines"
click at [232, 356] on input "text" at bounding box center [177, 354] width 232 height 27
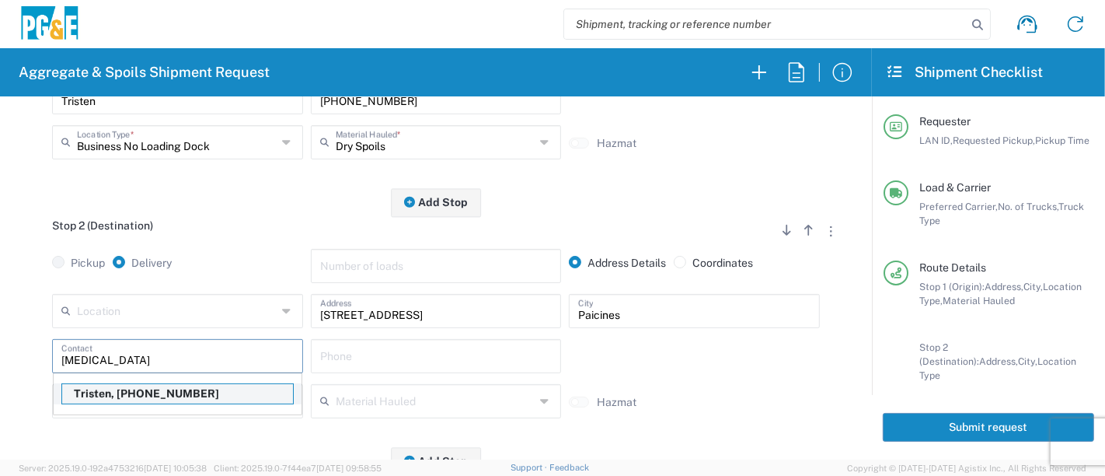
click at [168, 395] on p "Tristen, 707-328-5387" at bounding box center [177, 393] width 231 height 19
type input "Tristen"
type input "707-328-5387"
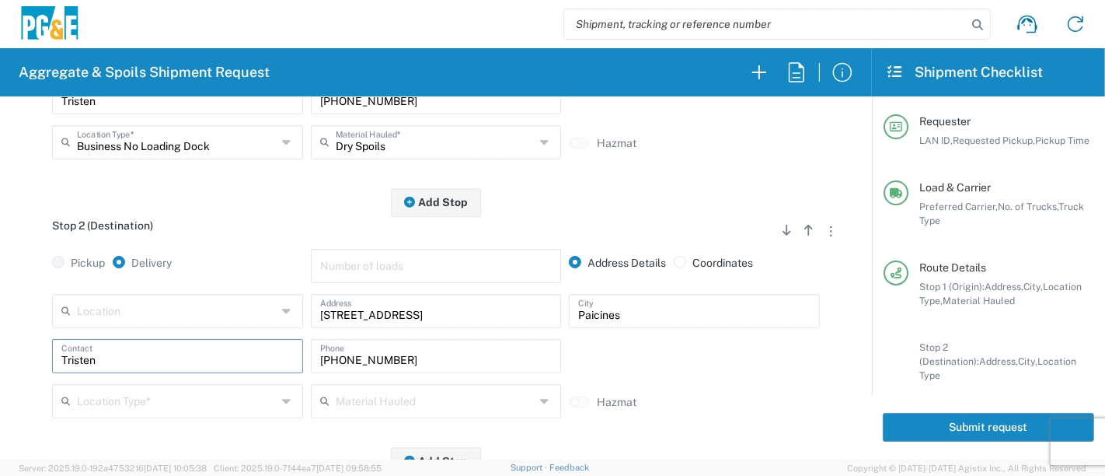
click at [219, 397] on input "text" at bounding box center [177, 399] width 200 height 27
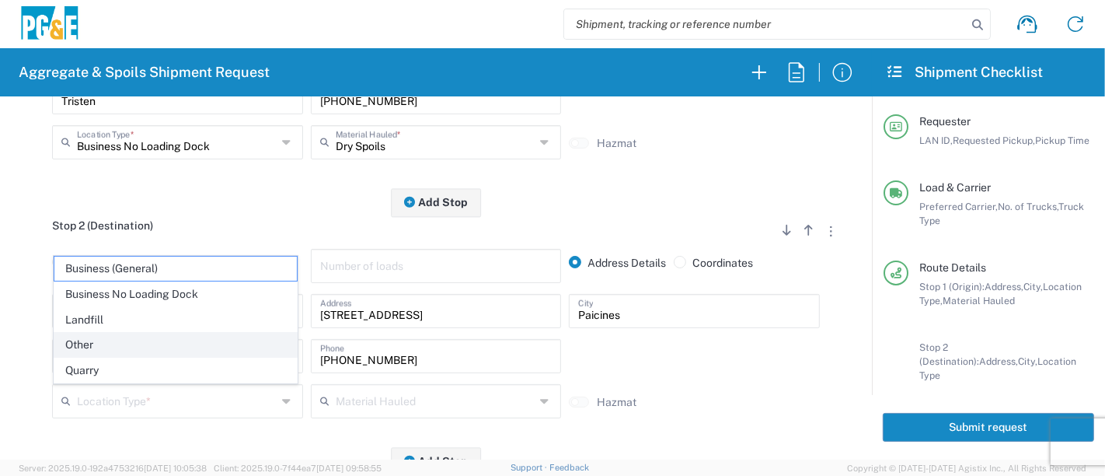
click at [204, 352] on span "Other" at bounding box center [175, 345] width 243 height 24
type input "Other"
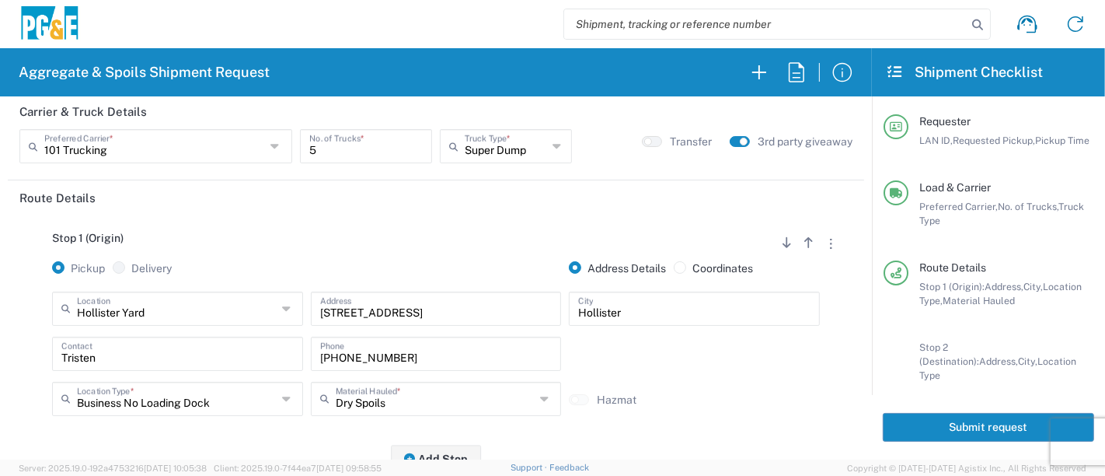
scroll to position [0, 0]
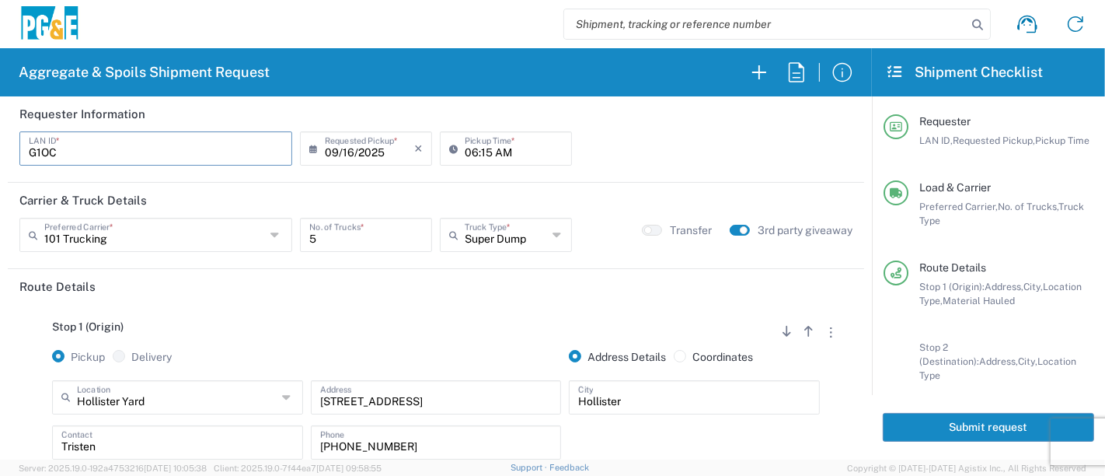
drag, startPoint x: 36, startPoint y: 156, endPoint x: 0, endPoint y: 148, distance: 36.7
click at [0, 148] on form "Requester Information G1OC LAN ID * 09/16/2025 × Requested Pickup * Cancel Appl…" at bounding box center [436, 277] width 872 height 363
click at [949, 423] on button "Submit request" at bounding box center [988, 427] width 211 height 29
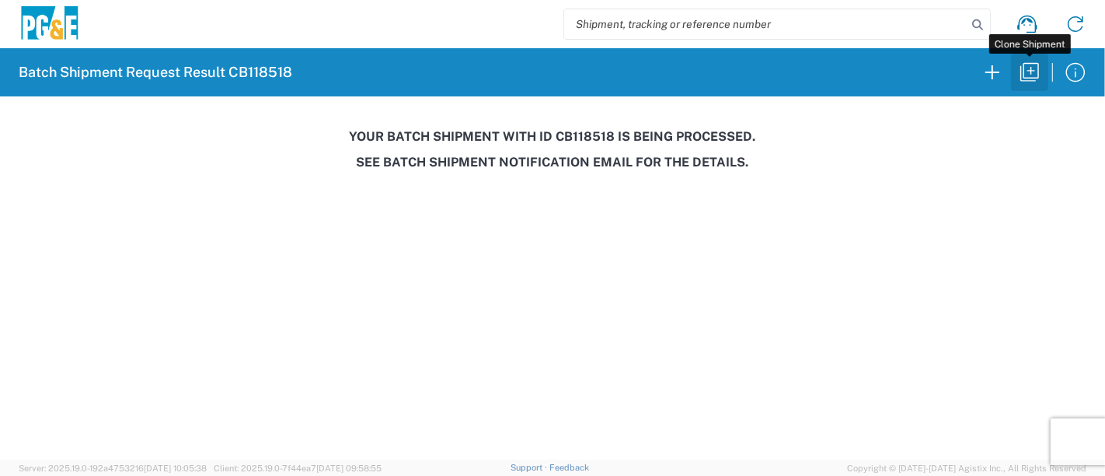
click at [1033, 75] on icon "button" at bounding box center [1029, 72] width 25 height 25
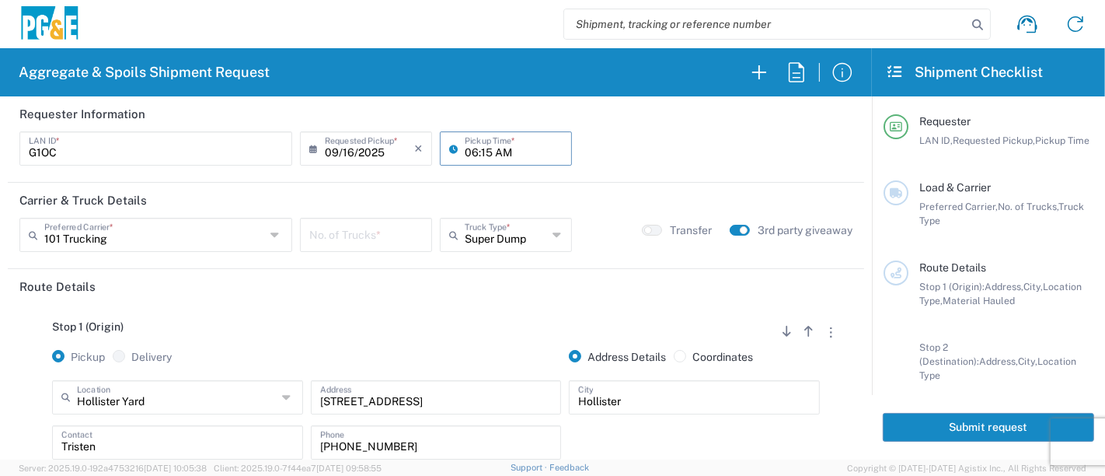
click at [465, 145] on input "06:15 AM" at bounding box center [514, 147] width 98 height 27
type input "07:00 AM"
click at [362, 240] on input "number" at bounding box center [365, 233] width 113 height 27
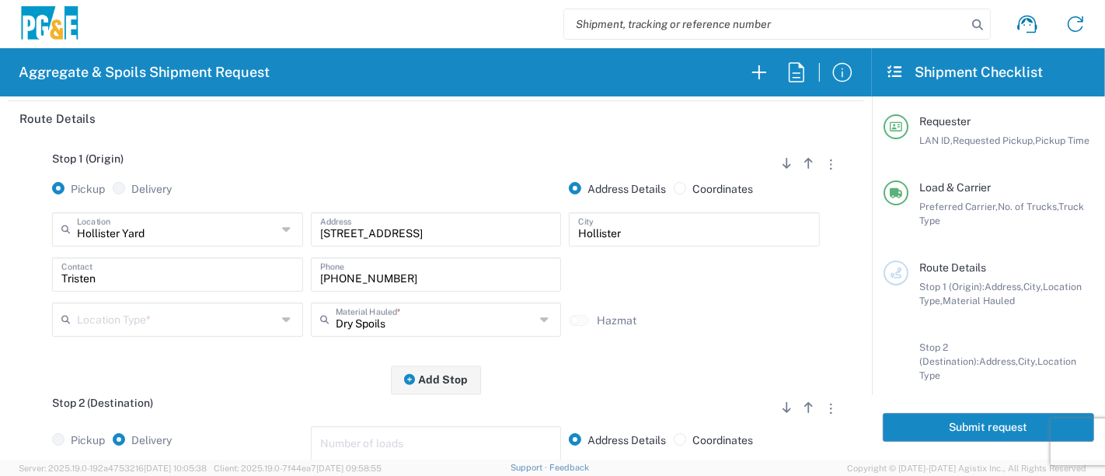
scroll to position [172, 0]
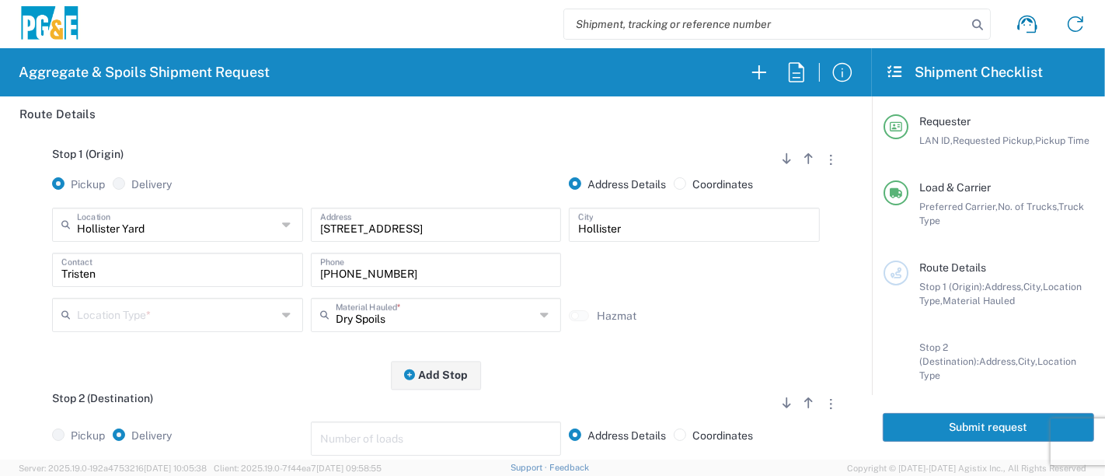
type input "5"
click at [120, 322] on input "text" at bounding box center [177, 313] width 200 height 27
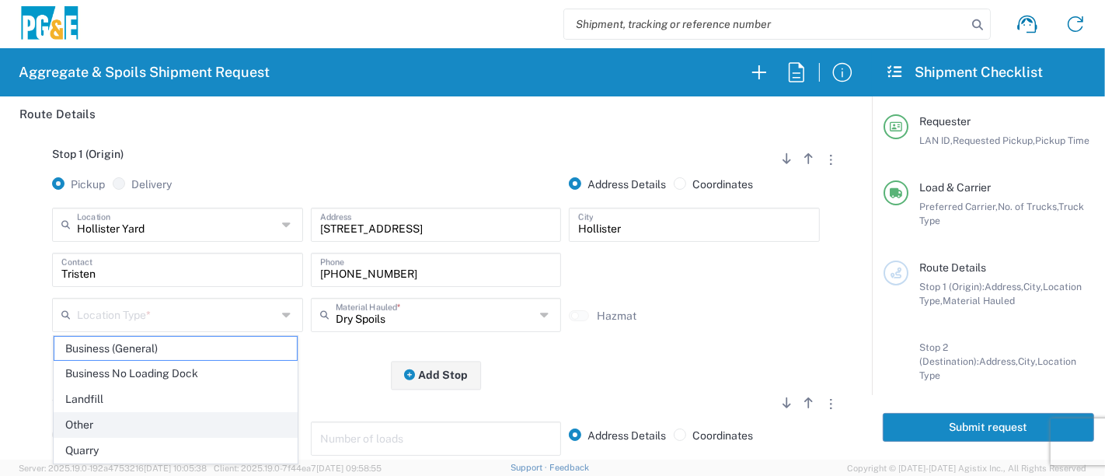
click at [109, 426] on span "Other" at bounding box center [175, 425] width 243 height 24
type input "Other"
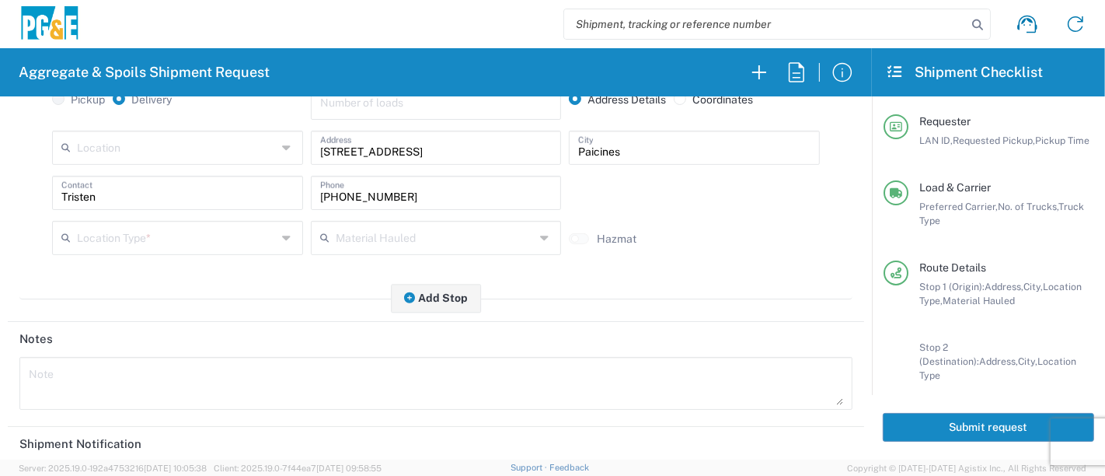
scroll to position [517, 0]
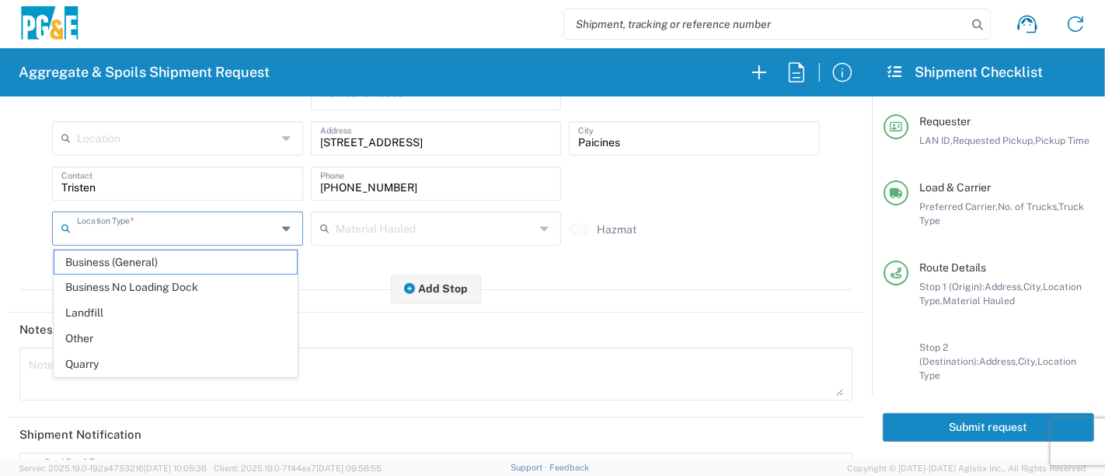
click at [239, 233] on input "text" at bounding box center [177, 227] width 200 height 27
click at [189, 339] on span "Other" at bounding box center [175, 338] width 243 height 24
type input "Other"
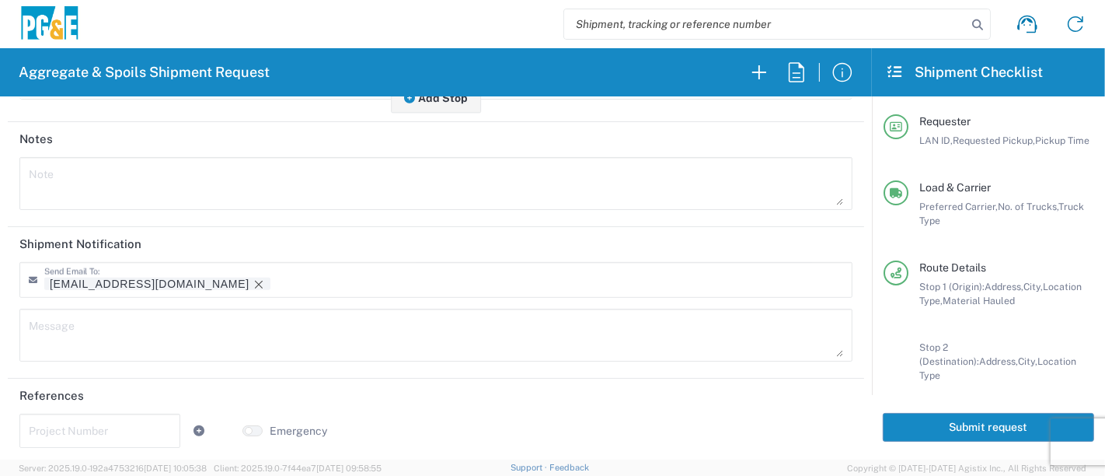
scroll to position [709, 0]
click at [253, 280] on icon "Remove tag" at bounding box center [259, 283] width 12 height 12
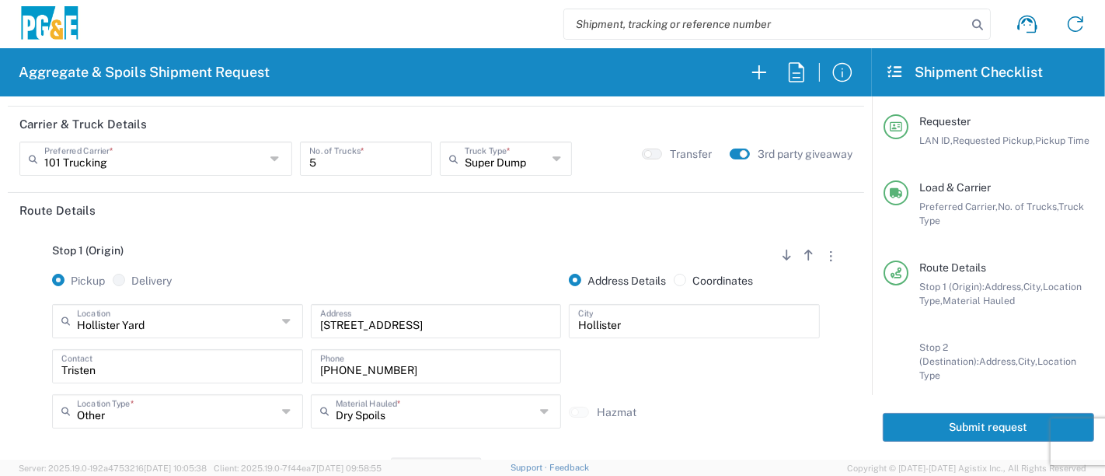
scroll to position [0, 0]
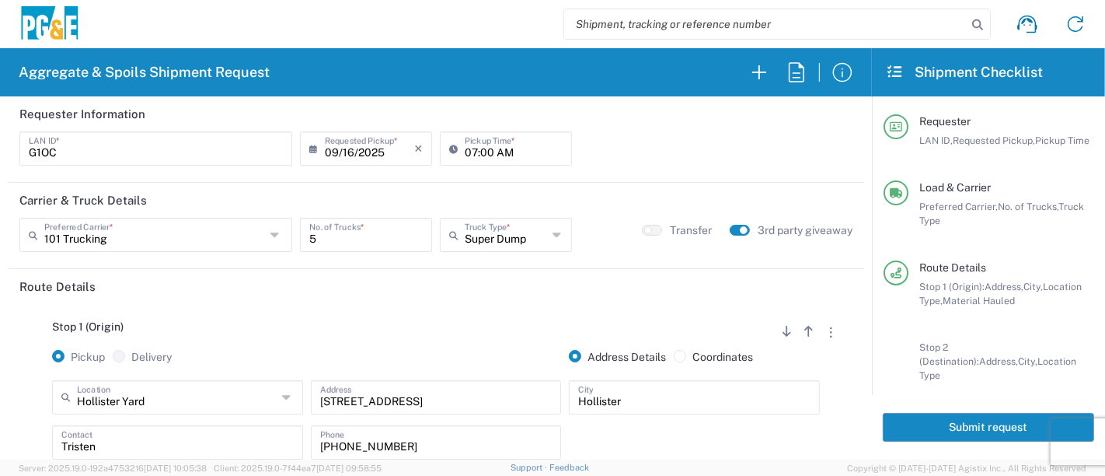
click at [949, 424] on button "Submit request" at bounding box center [988, 427] width 211 height 29
